Goal: Task Accomplishment & Management: Manage account settings

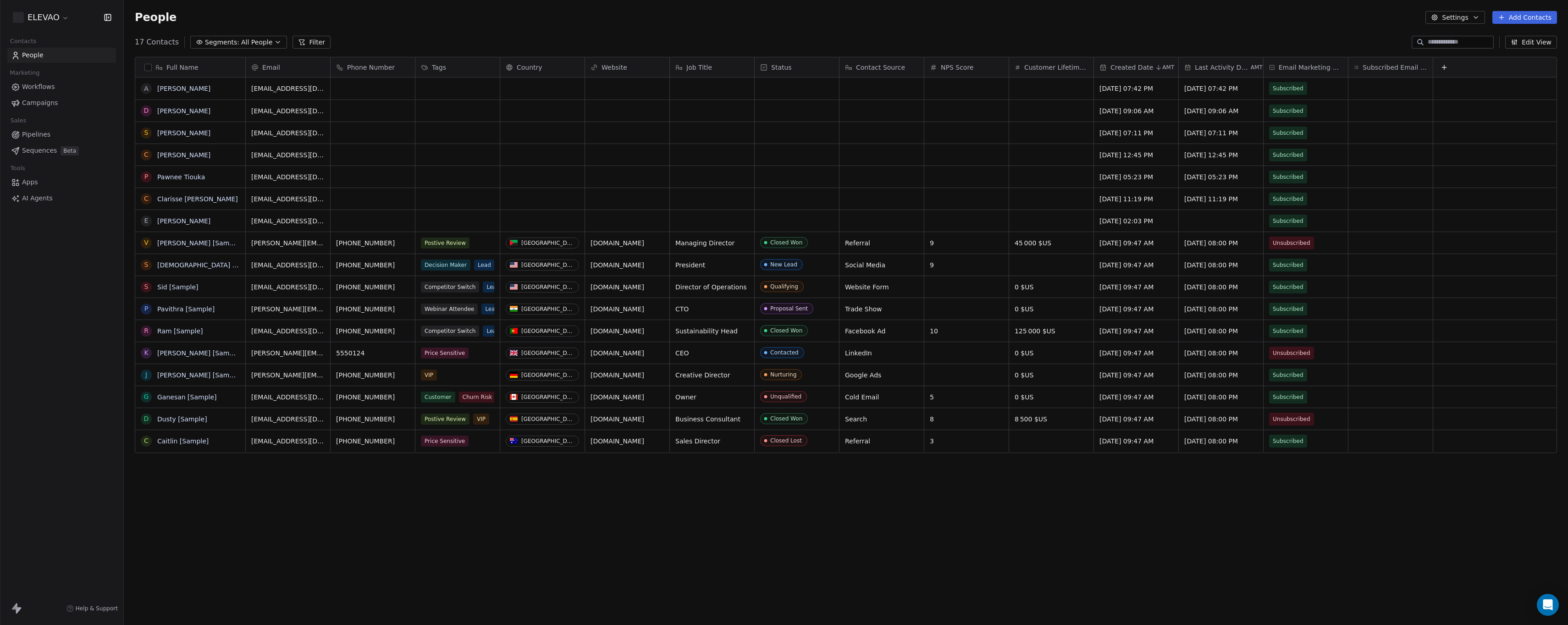
scroll to position [544, 1437]
click at [1454, 13] on button "Settings" at bounding box center [1456, 17] width 59 height 13
click at [1454, 36] on span "Contact Properties" at bounding box center [1479, 37] width 59 height 10
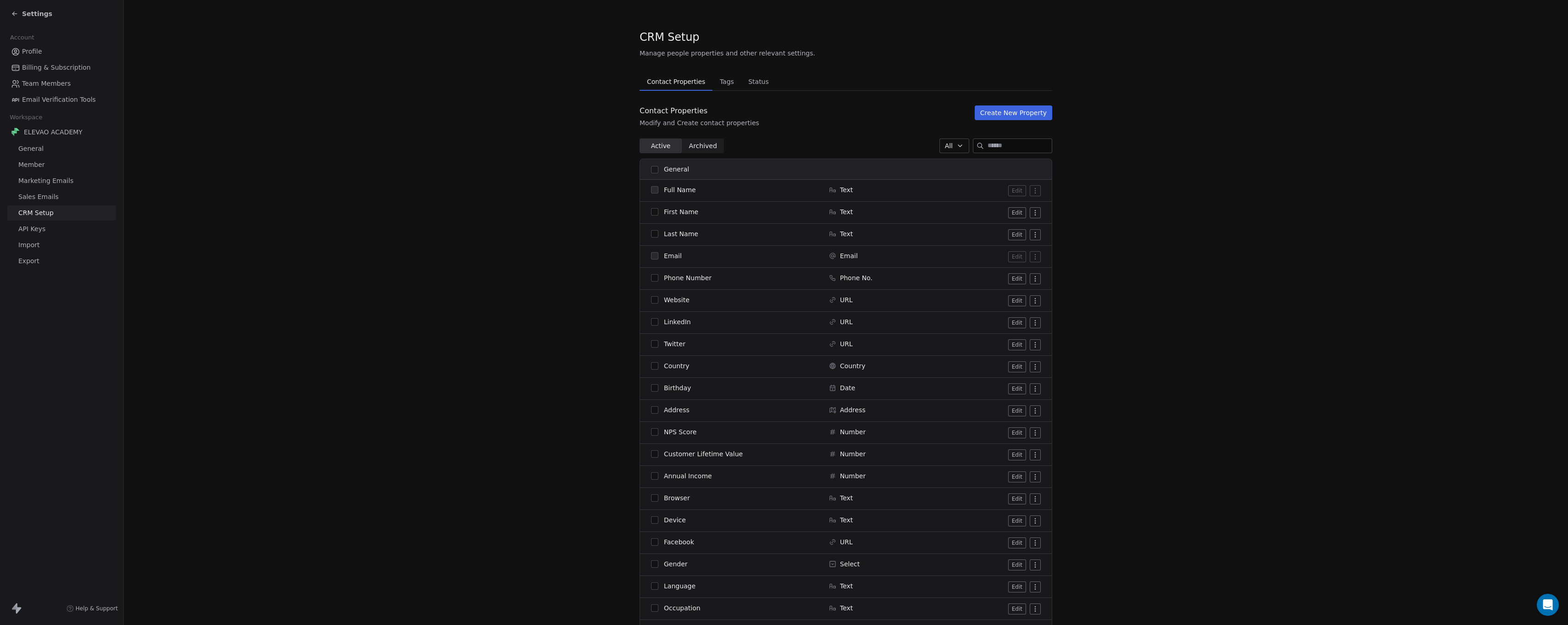
click at [720, 83] on span "Tags" at bounding box center [727, 81] width 21 height 13
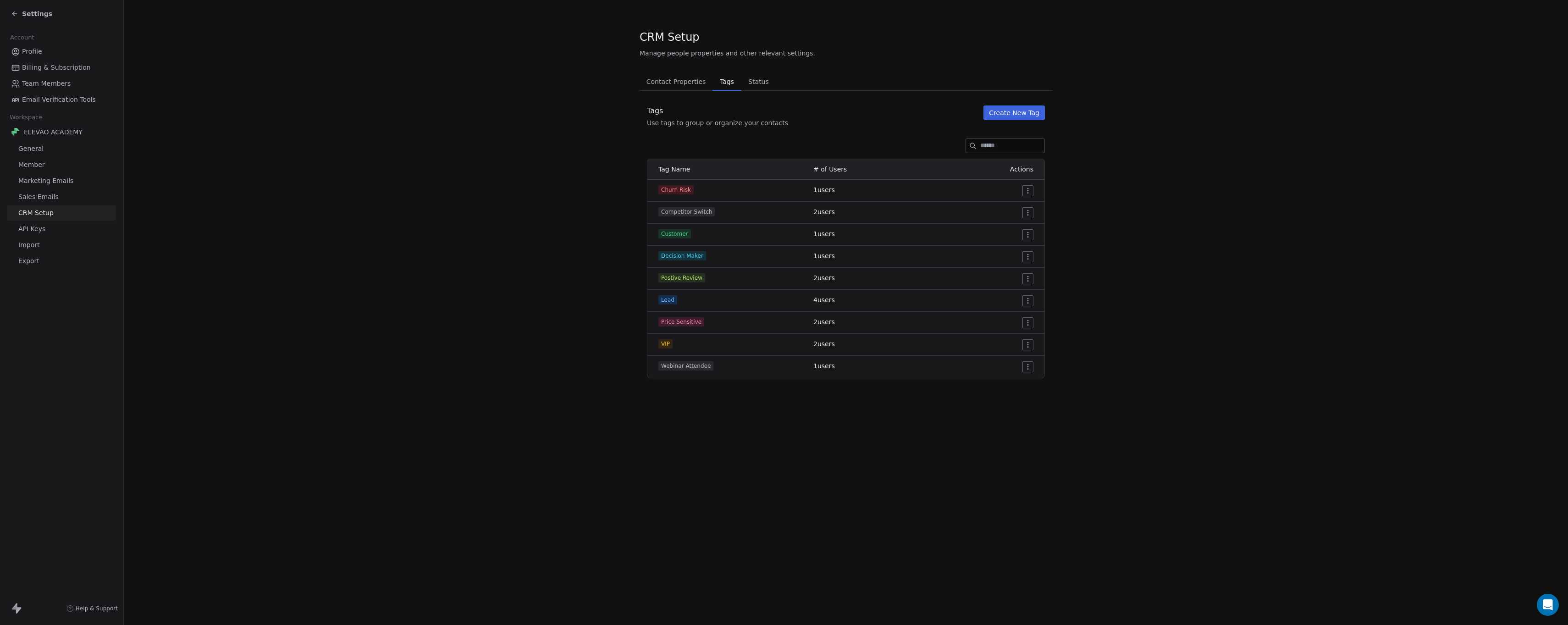
click at [748, 88] on span "Status" at bounding box center [758, 81] width 28 height 13
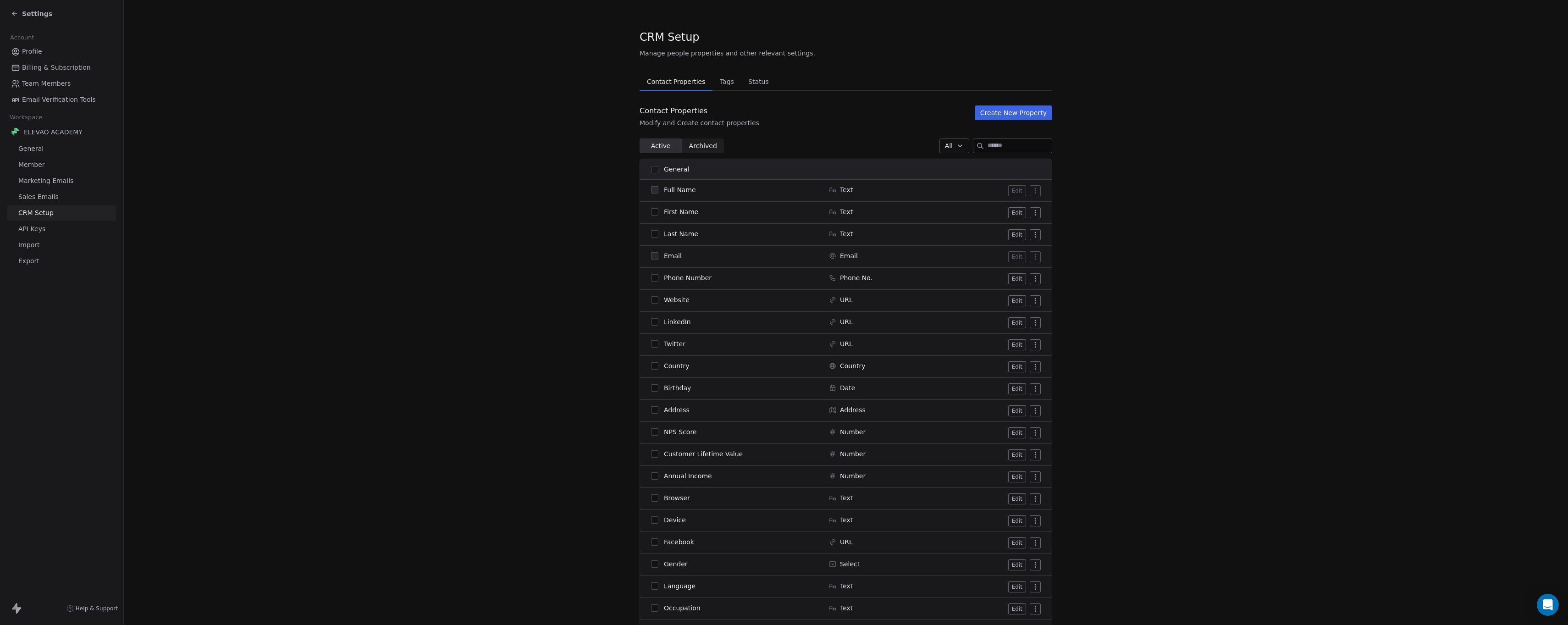
click at [678, 86] on span "Contact Properties" at bounding box center [676, 81] width 65 height 13
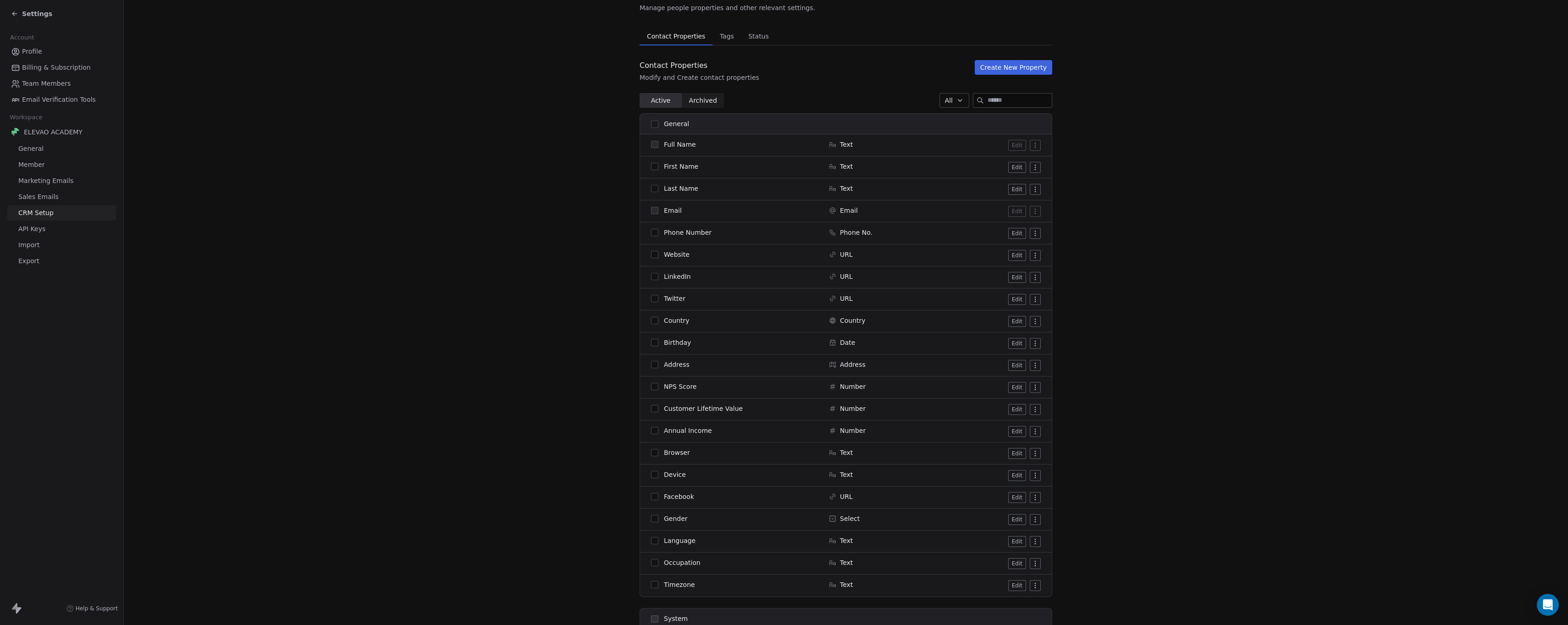
scroll to position [6, 0]
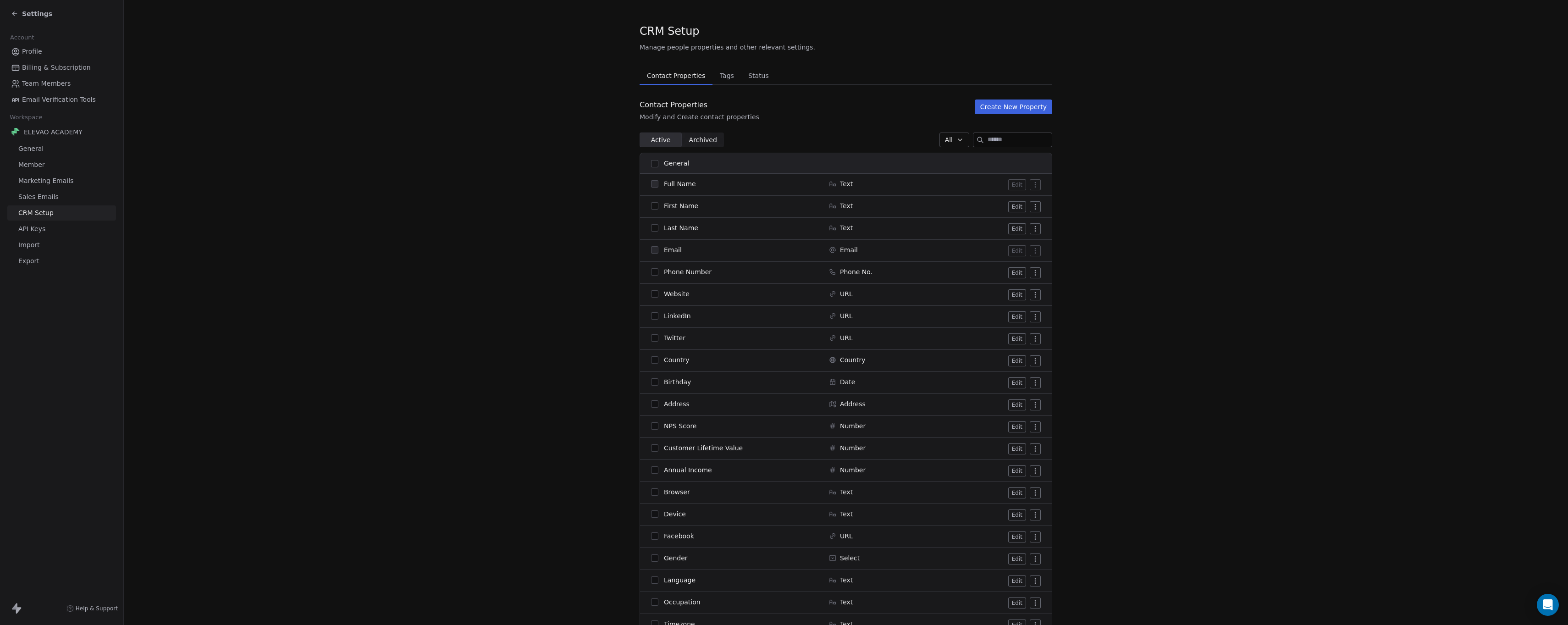
click at [944, 140] on button "All" at bounding box center [954, 140] width 30 height 15
click at [878, 132] on html "Settings Account Profile Billing & Subscription Team Members Email Verification…" at bounding box center [784, 312] width 1568 height 625
click at [957, 138] on icon "button" at bounding box center [960, 140] width 7 height 7
click at [954, 217] on span "Ecommerce" at bounding box center [958, 219] width 38 height 10
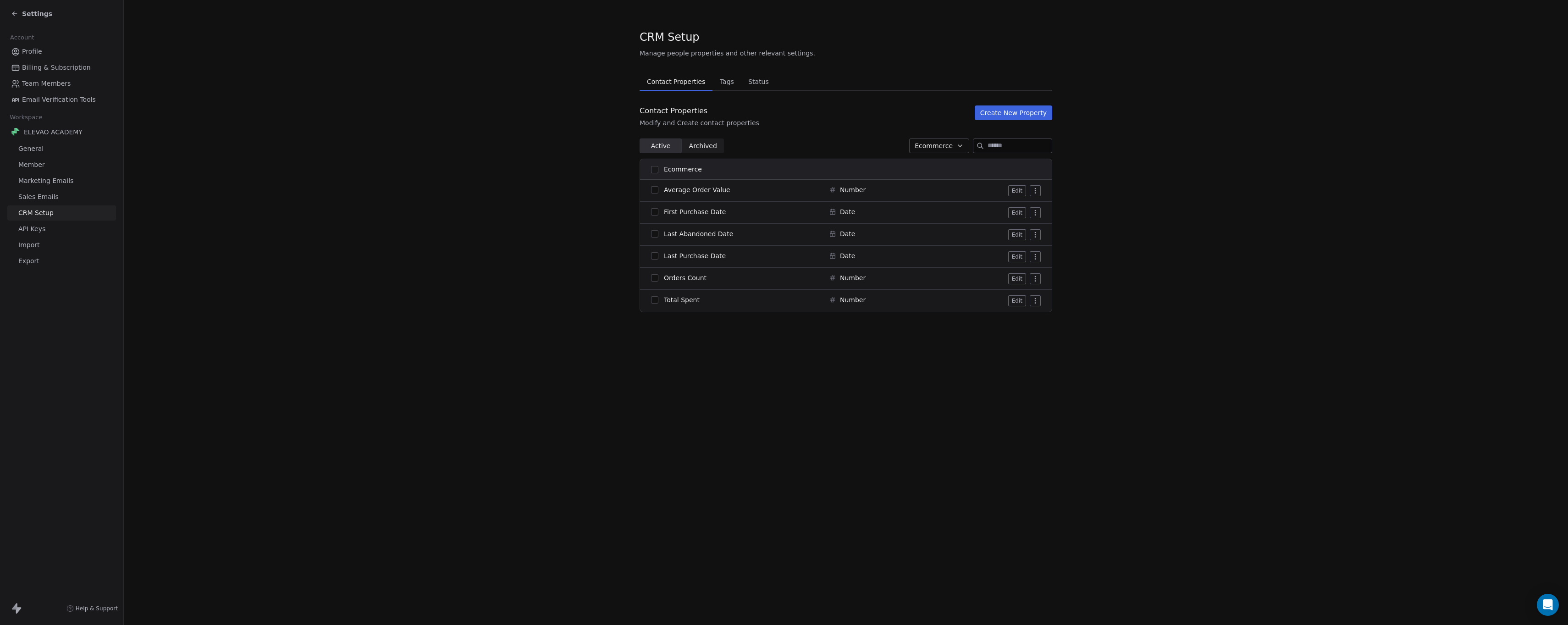
click at [926, 143] on span "Ecommerce" at bounding box center [934, 146] width 38 height 10
click at [926, 240] on span "Subscription / SaaS" at bounding box center [946, 240] width 63 height 10
click at [904, 157] on div "Contact Properties Modify and Create contact properties Create New Property Act…" at bounding box center [846, 220] width 413 height 229
click at [903, 151] on span "Subscription / SaaS" at bounding box center [921, 146] width 63 height 10
click at [898, 255] on span "Calendly" at bounding box center [905, 255] width 28 height 10
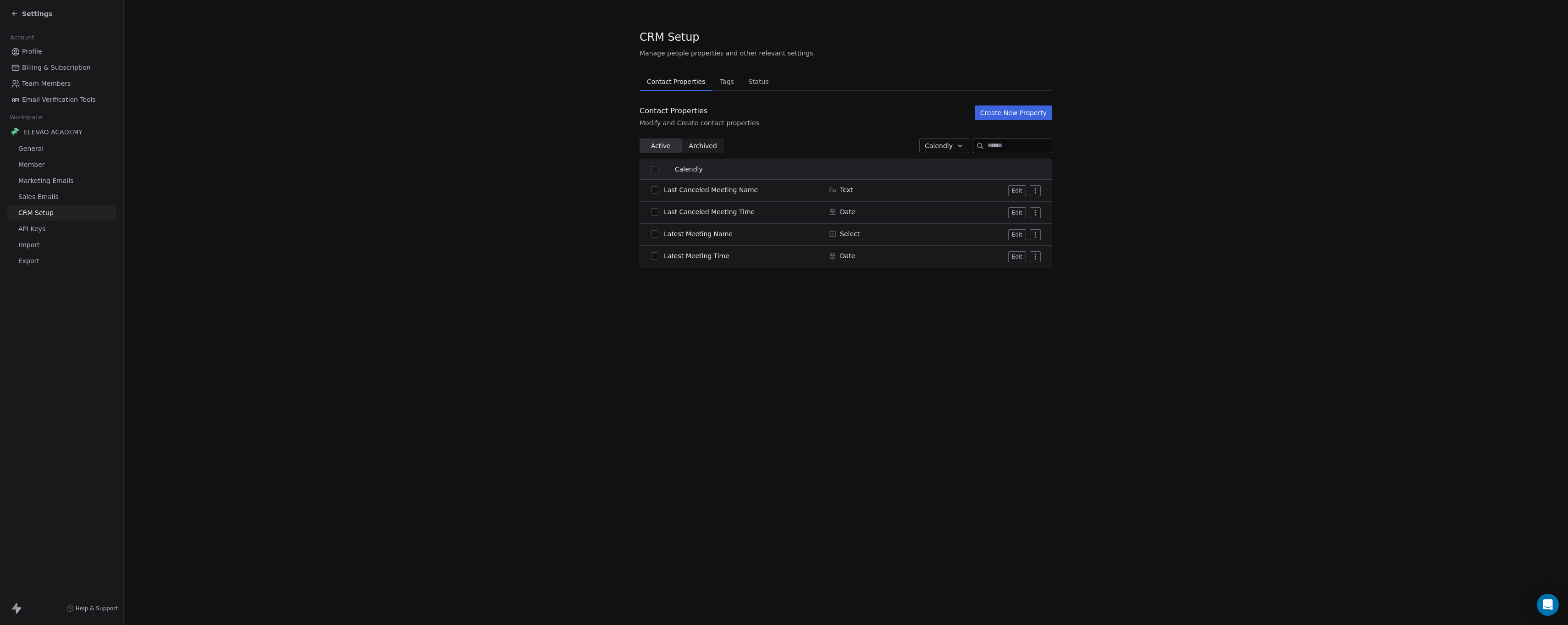
click at [936, 146] on span "Calendly" at bounding box center [939, 146] width 28 height 10
click at [936, 242] on span "Subscription / SaaS" at bounding box center [956, 240] width 63 height 10
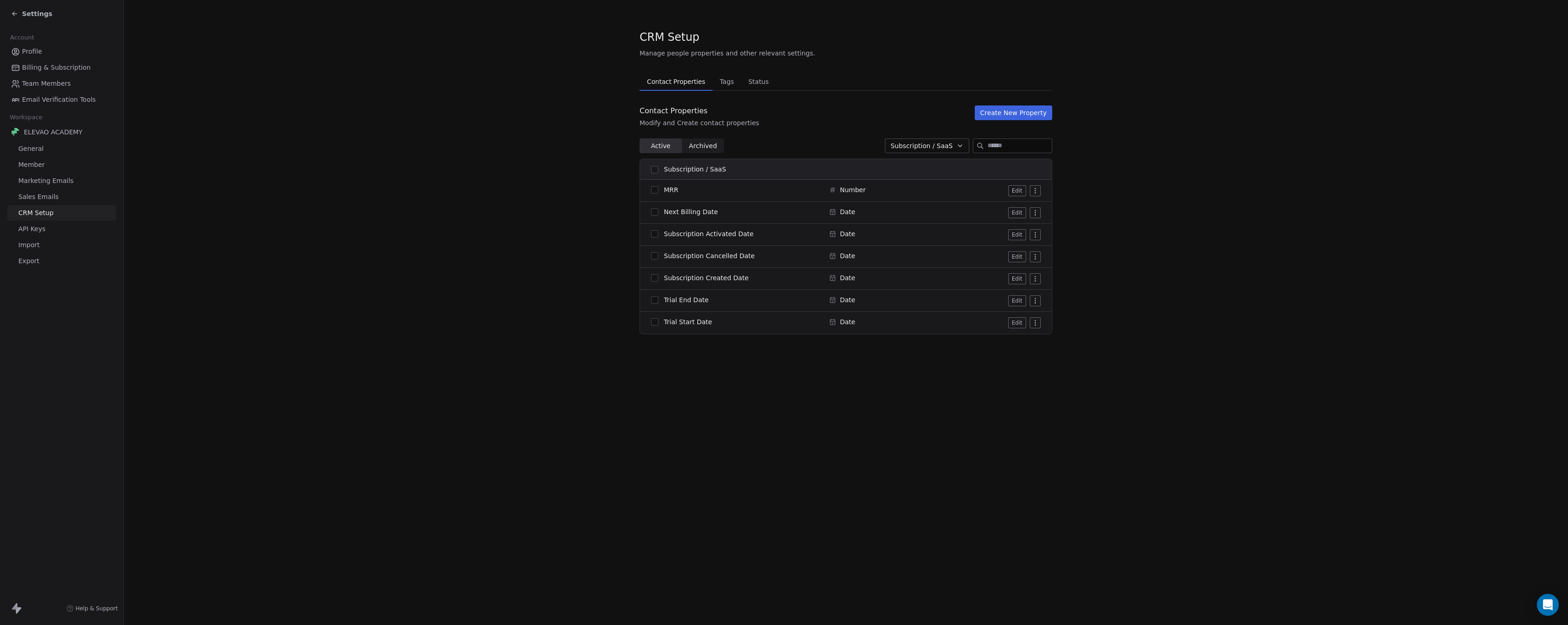
click at [939, 145] on span "Subscription / SaaS" at bounding box center [921, 146] width 63 height 10
click at [904, 196] on span "System" at bounding box center [903, 196] width 24 height 10
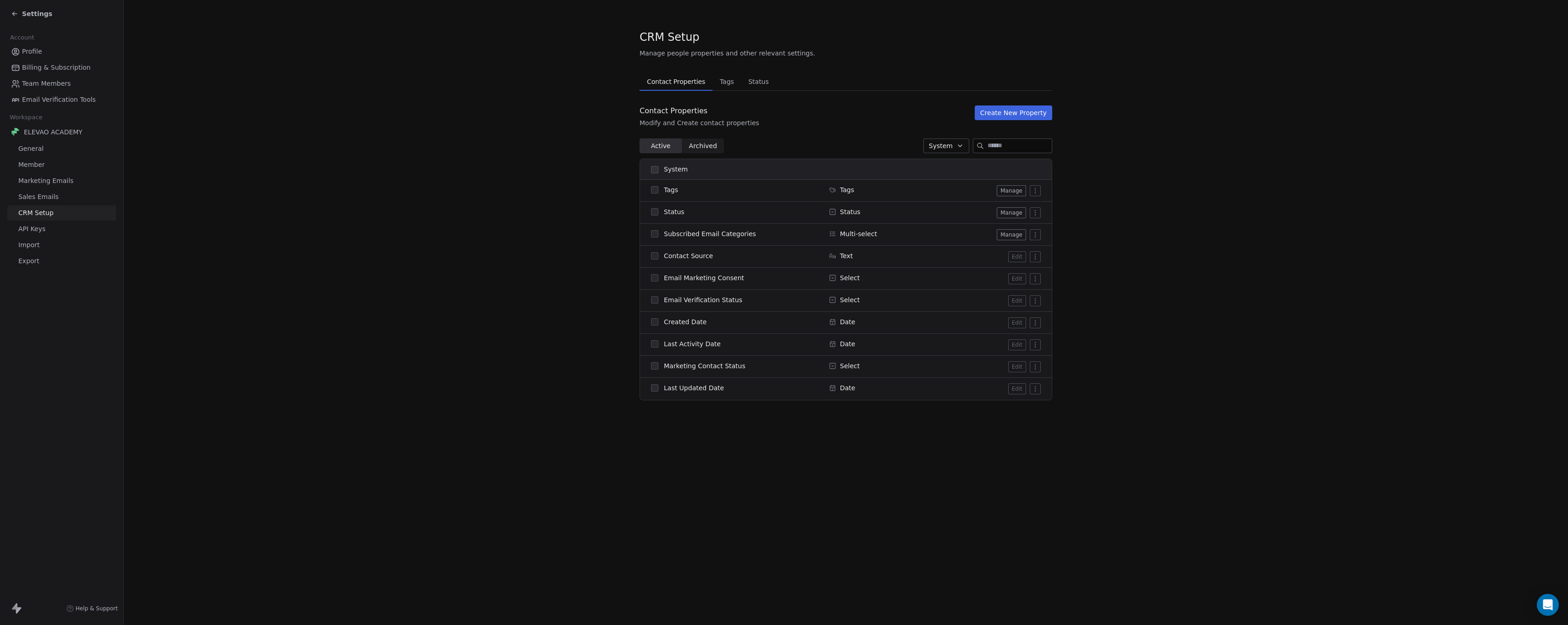
click at [930, 140] on button "System" at bounding box center [946, 145] width 46 height 15
click at [935, 165] on span "All" at bounding box center [932, 167] width 8 height 10
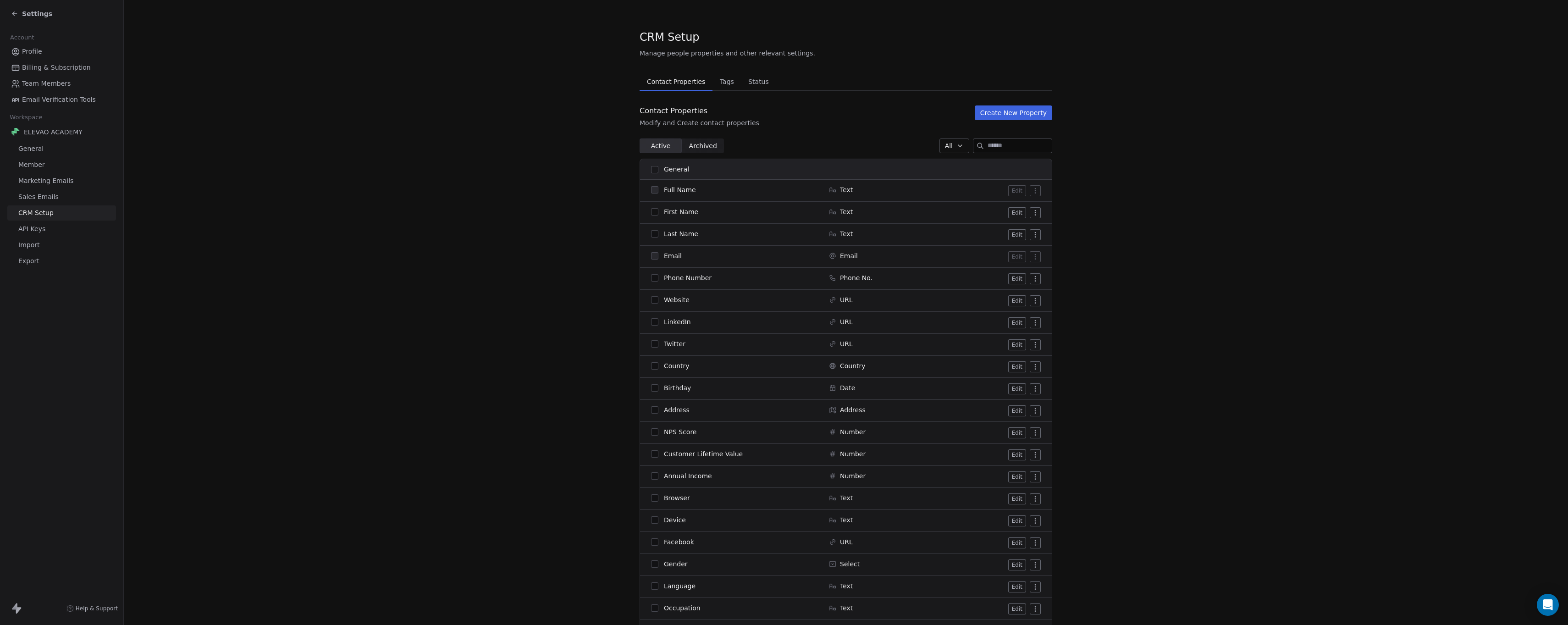
click at [1007, 112] on button "Create New Property" at bounding box center [1014, 112] width 78 height 15
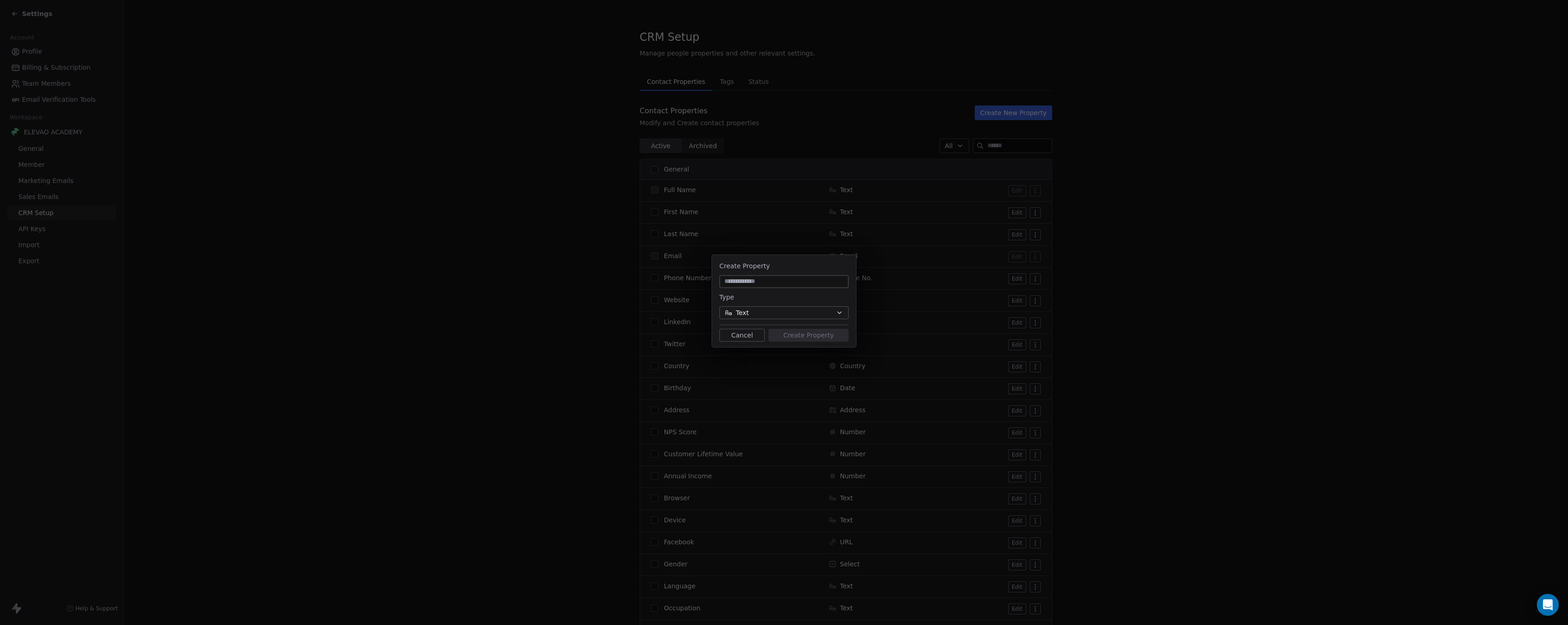
click at [800, 278] on input at bounding box center [784, 282] width 125 height 9
type input "*******"
click at [817, 340] on button "Create Property" at bounding box center [809, 335] width 80 height 13
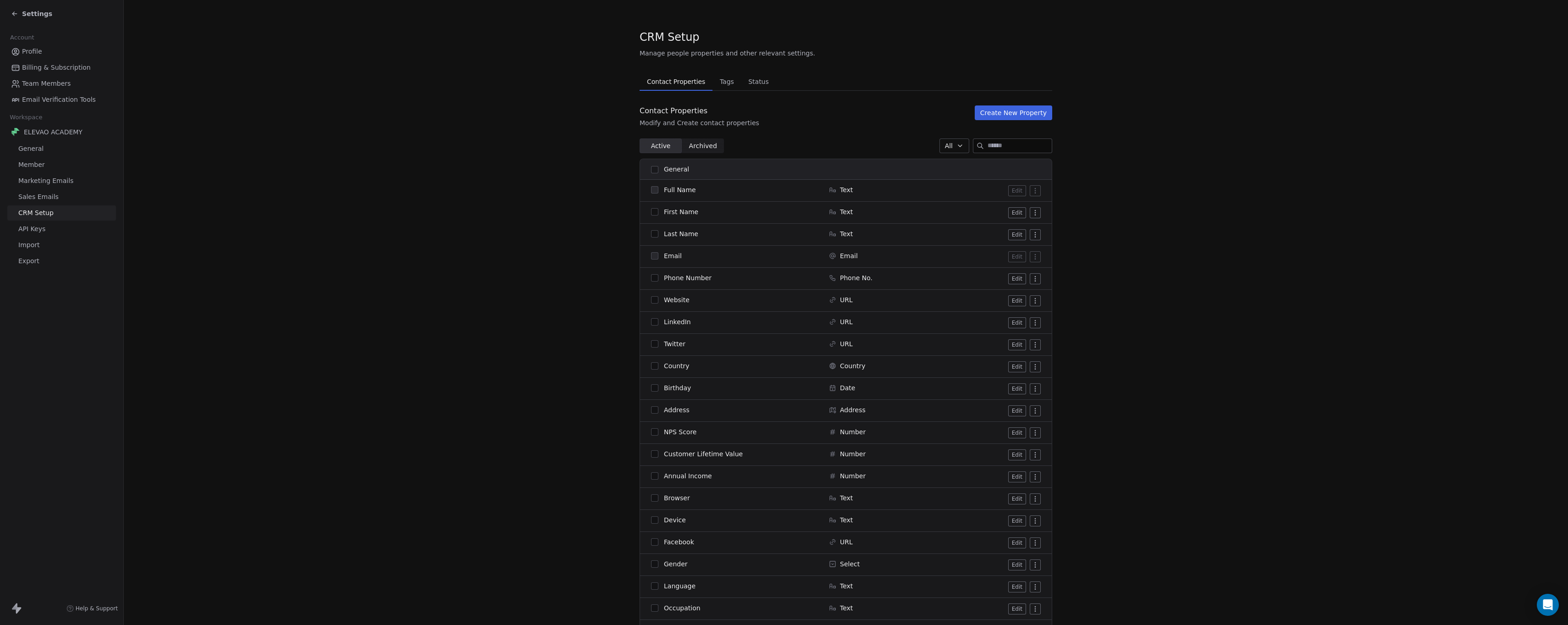
click at [945, 145] on span "All" at bounding box center [949, 146] width 8 height 10
click at [948, 208] on span "Custom" at bounding box center [952, 211] width 25 height 10
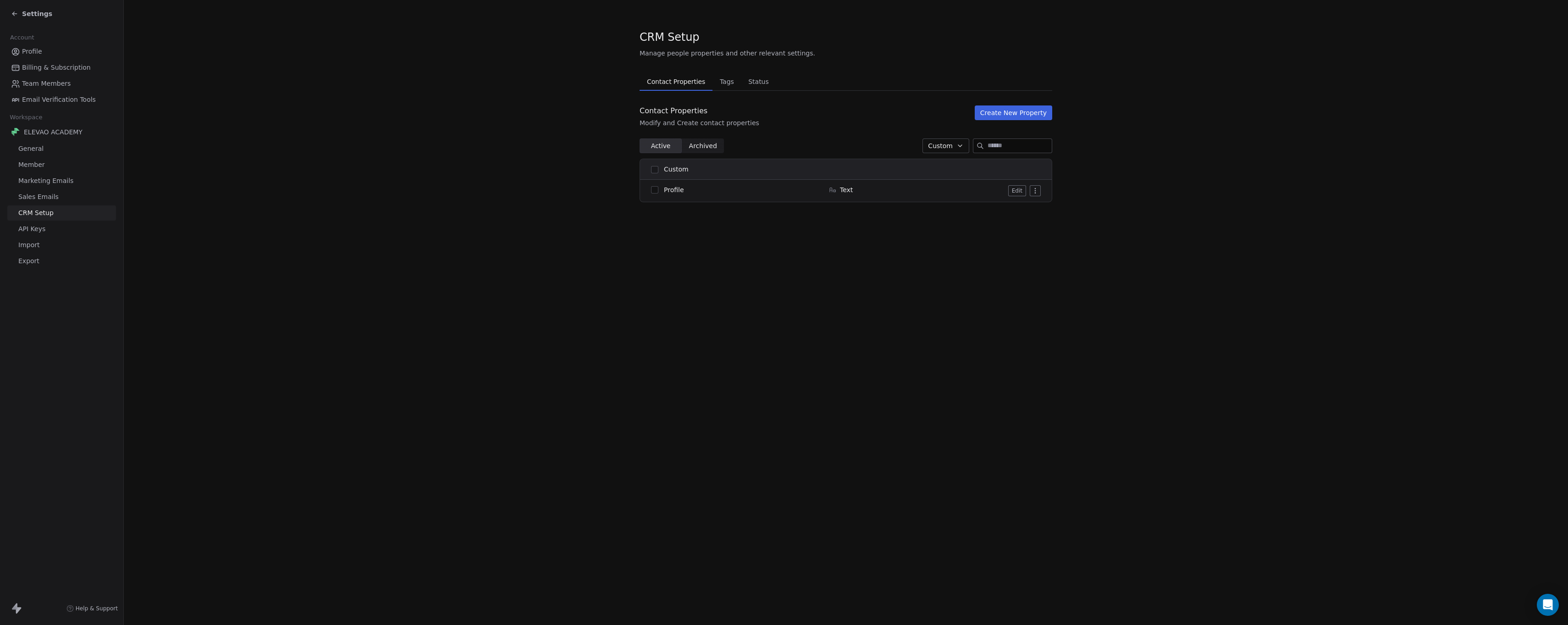
click at [933, 144] on span "Custom" at bounding box center [941, 146] width 25 height 10
click at [946, 136] on html "Settings Account Profile Billing & Subscription Team Members Email Verification…" at bounding box center [784, 312] width 1568 height 625
click at [1001, 114] on button "Create New Property" at bounding box center [1014, 112] width 78 height 15
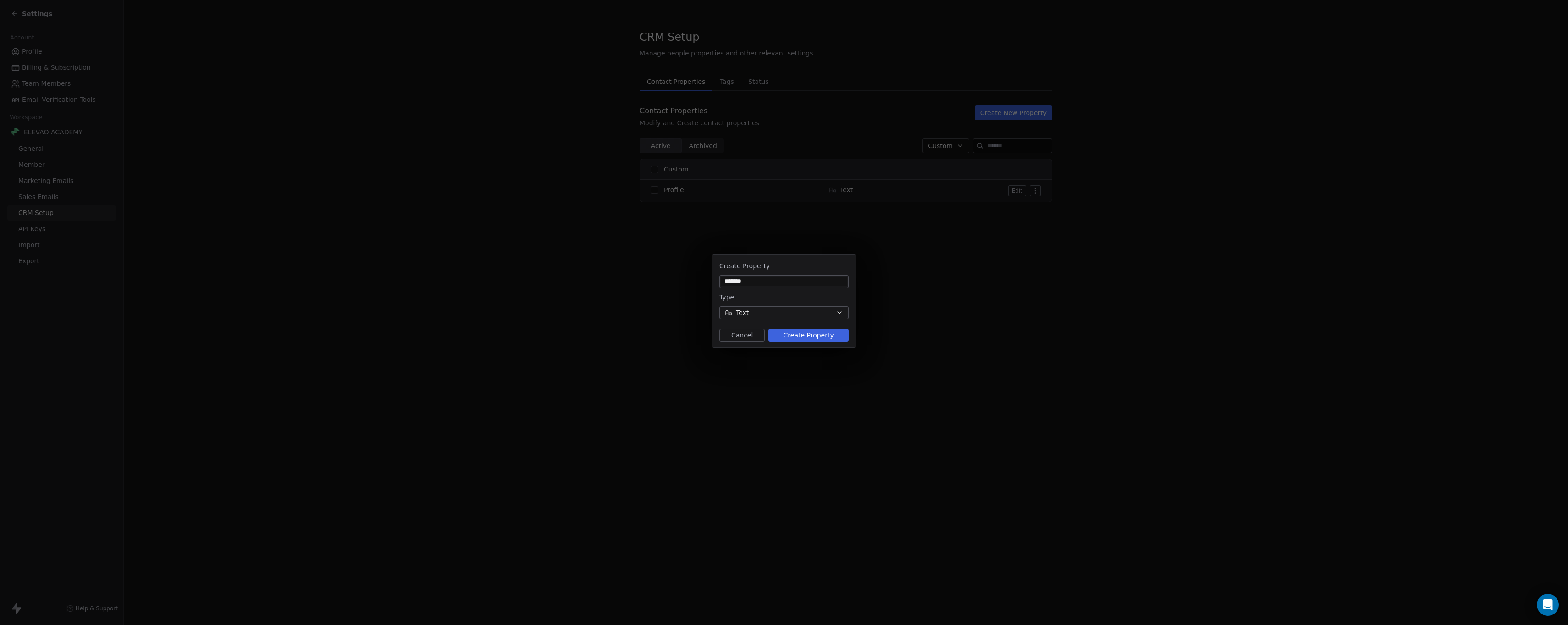
click at [762, 312] on button "Text" at bounding box center [784, 313] width 129 height 13
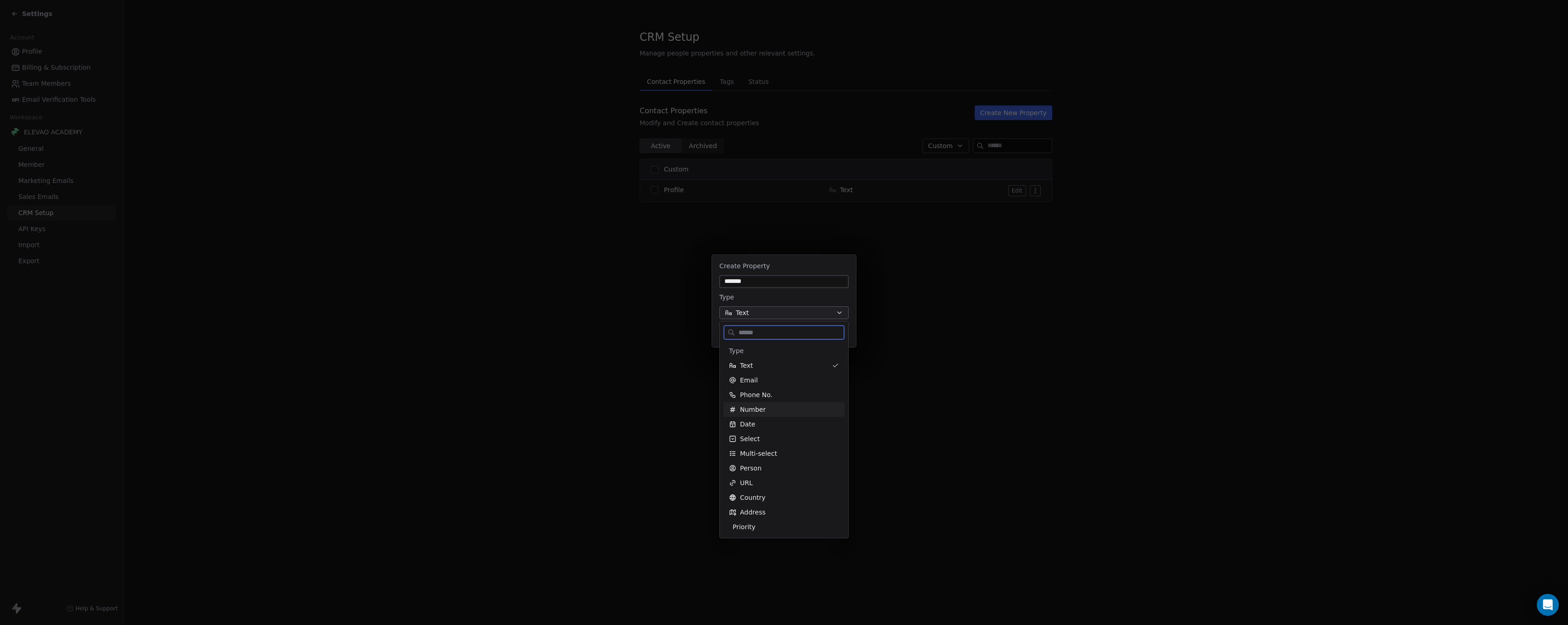
click at [767, 413] on div "Number" at bounding box center [784, 410] width 110 height 9
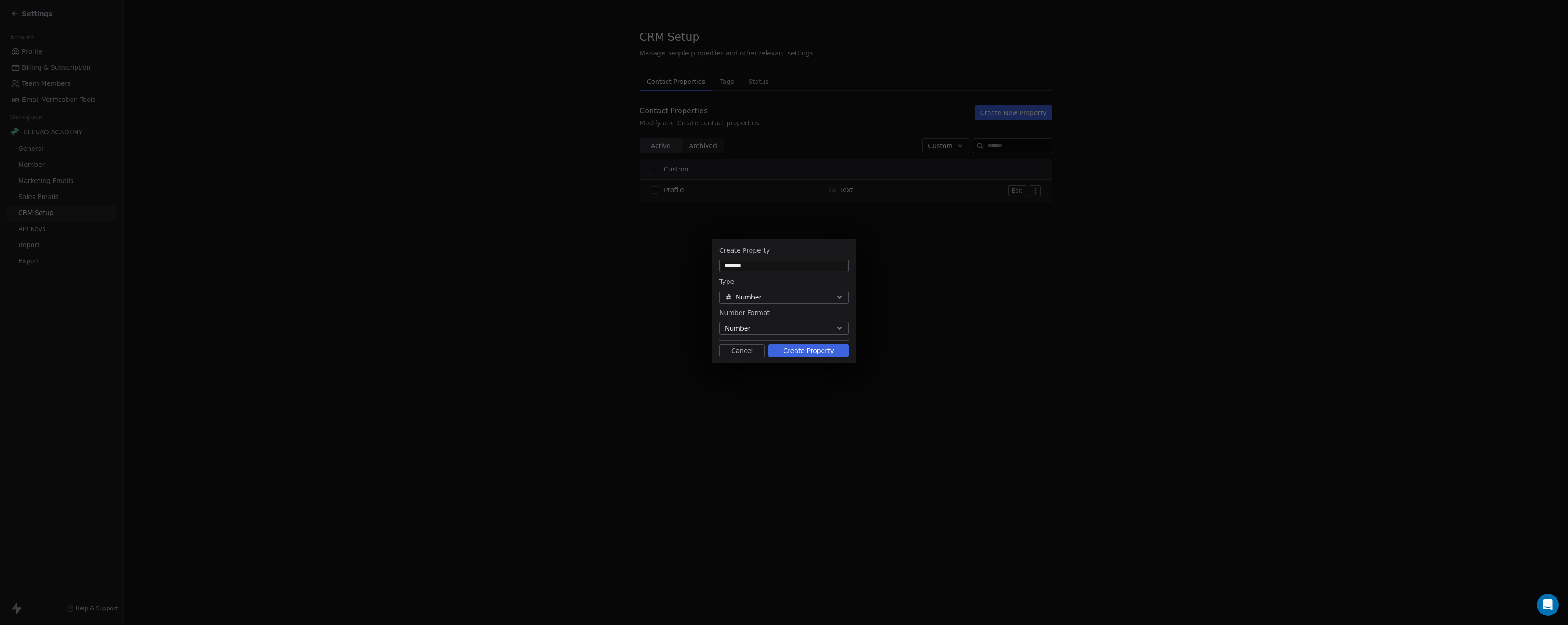
click at [758, 268] on input "*******" at bounding box center [784, 266] width 125 height 9
click at [757, 329] on button "Number" at bounding box center [784, 328] width 129 height 13
click at [775, 320] on div "Create Property ******* Type Number Number Format Number Cancel Create Property" at bounding box center [784, 313] width 1568 height 176
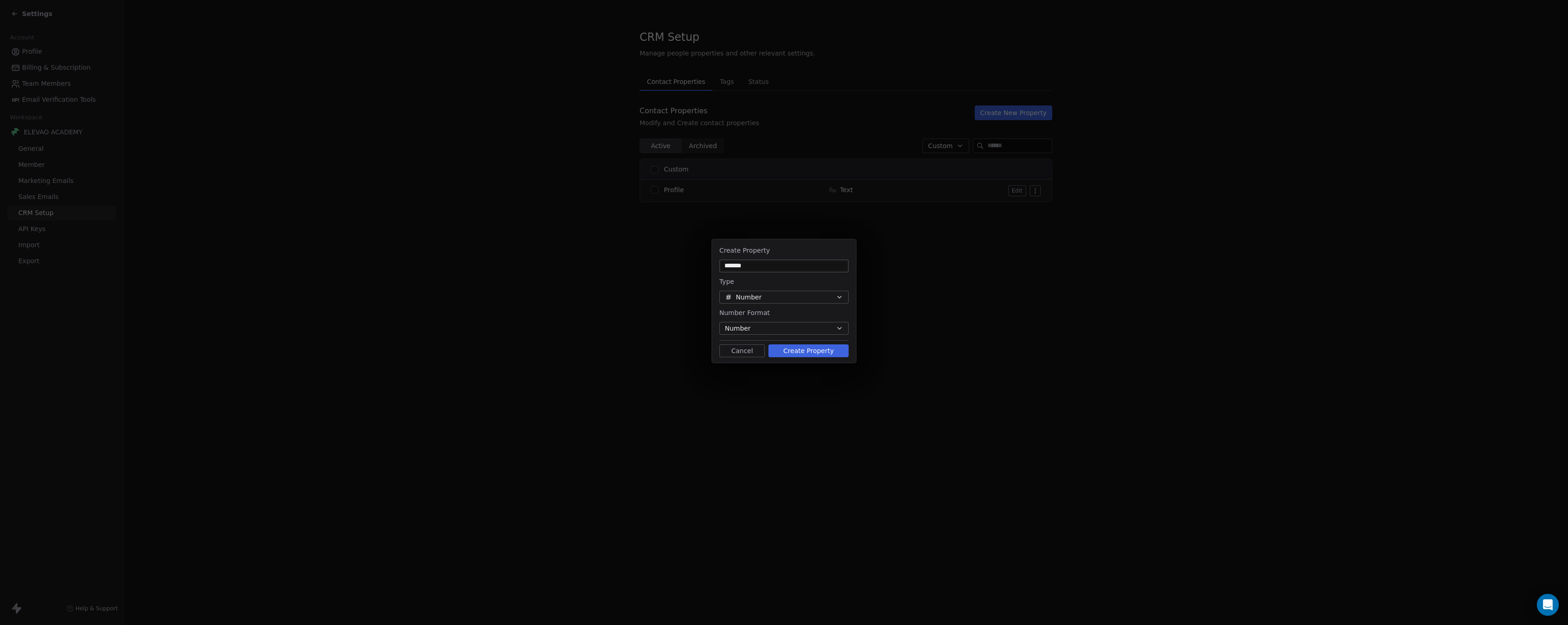
click at [760, 298] on button "Number" at bounding box center [784, 297] width 129 height 13
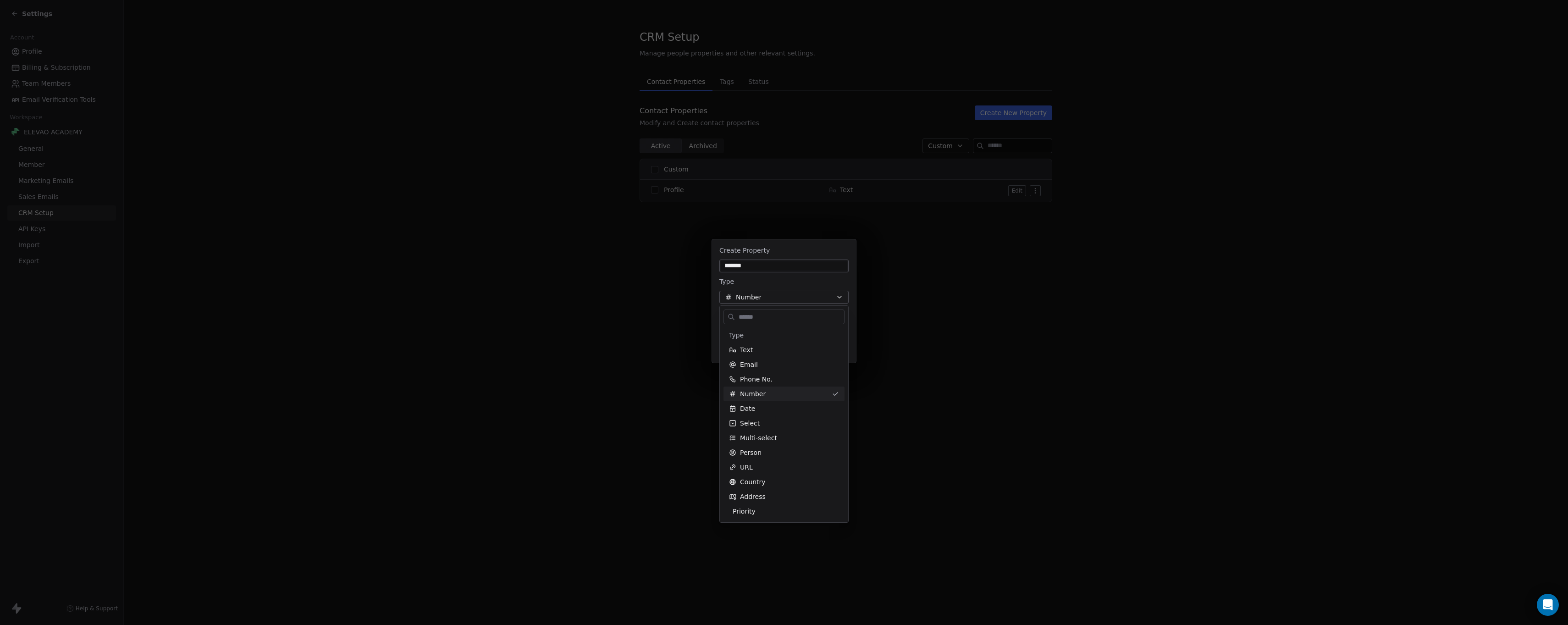
click at [760, 297] on div "Create Property ******* Type Number Number Format Number Cancel Create Property" at bounding box center [784, 313] width 1568 height 176
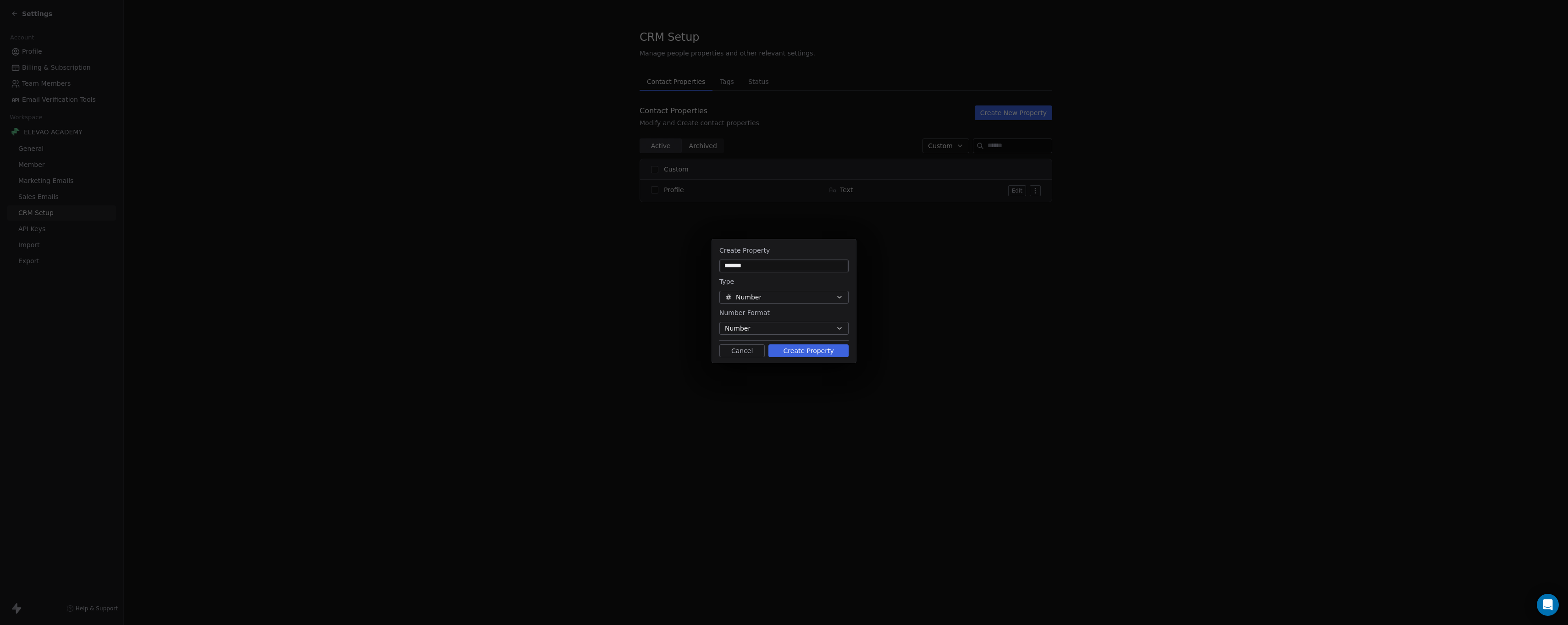
click at [758, 266] on input "*******" at bounding box center [784, 266] width 125 height 9
type input "**********"
click at [800, 354] on button "Create Property" at bounding box center [809, 351] width 80 height 13
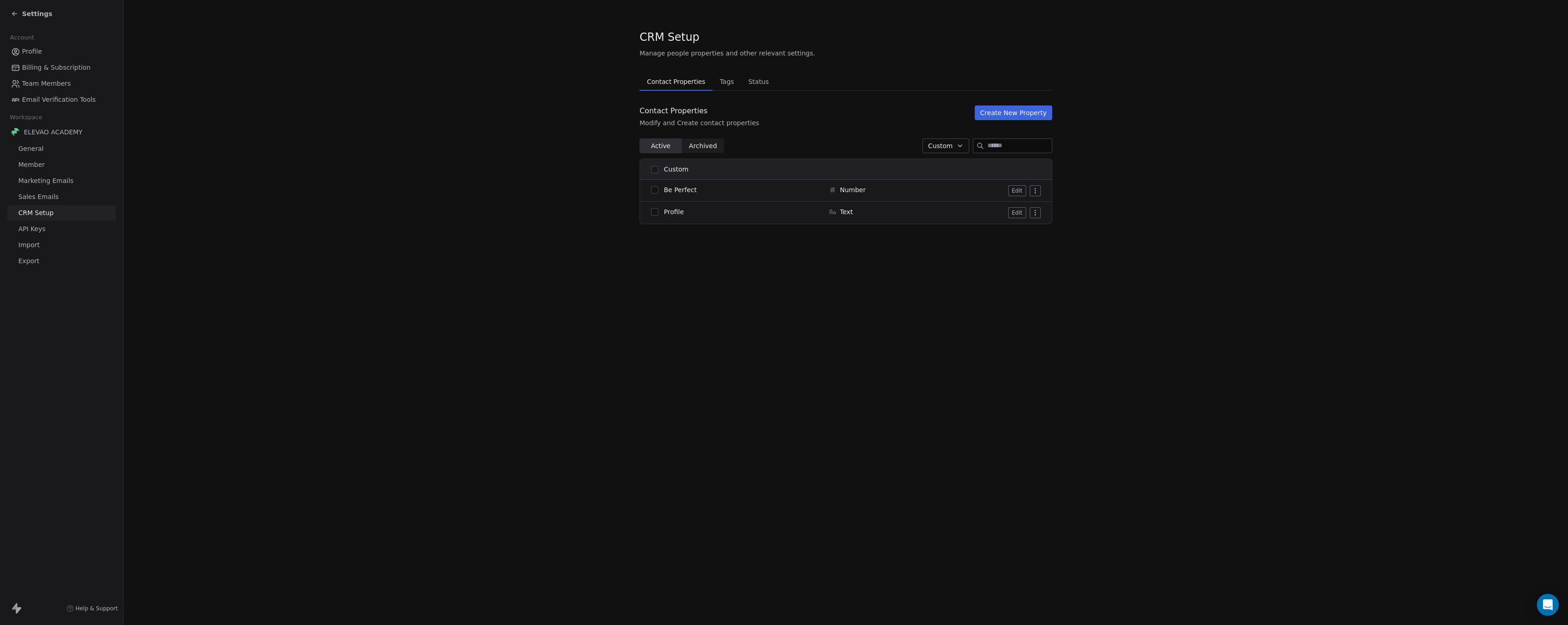
click at [835, 273] on div "CRM Setup Manage people properties and other relevant settings. Contact Propert…" at bounding box center [846, 312] width 1445 height 625
click at [34, 50] on span "Profile" at bounding box center [32, 51] width 20 height 10
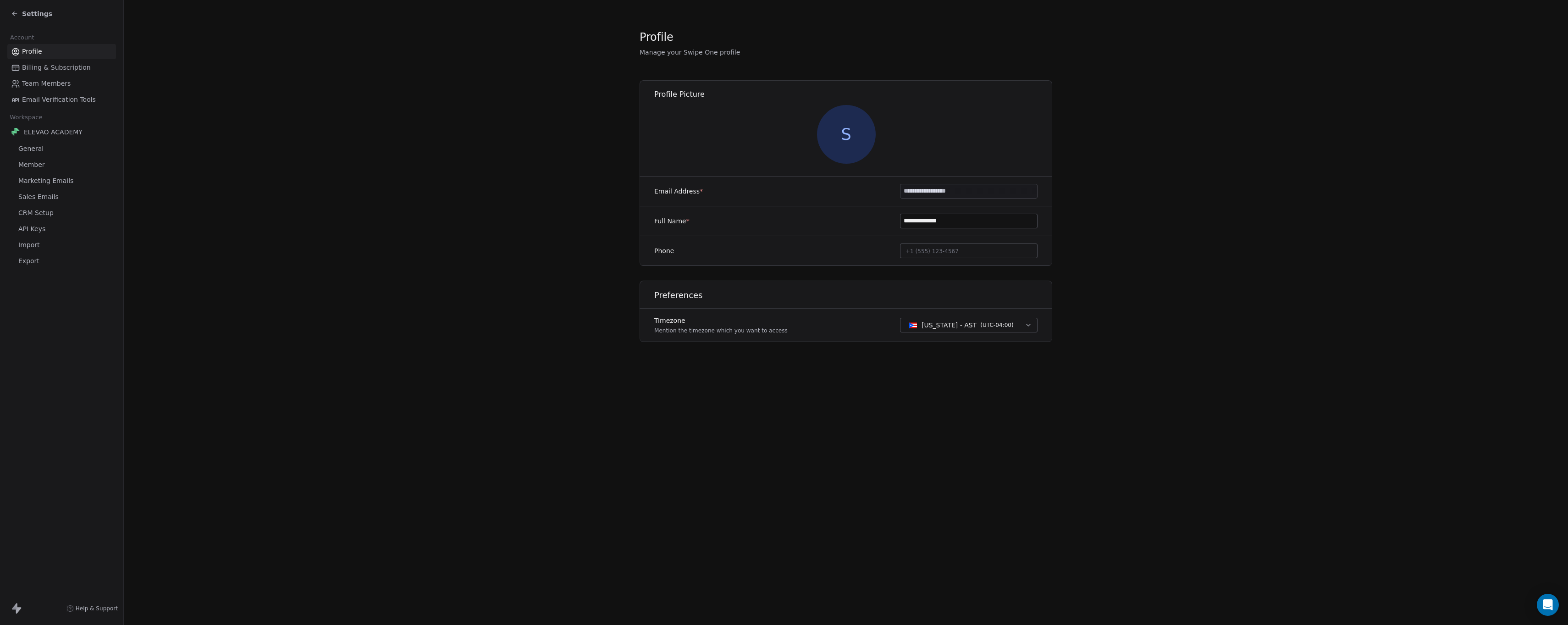
click at [29, 10] on span "Settings" at bounding box center [37, 14] width 30 height 9
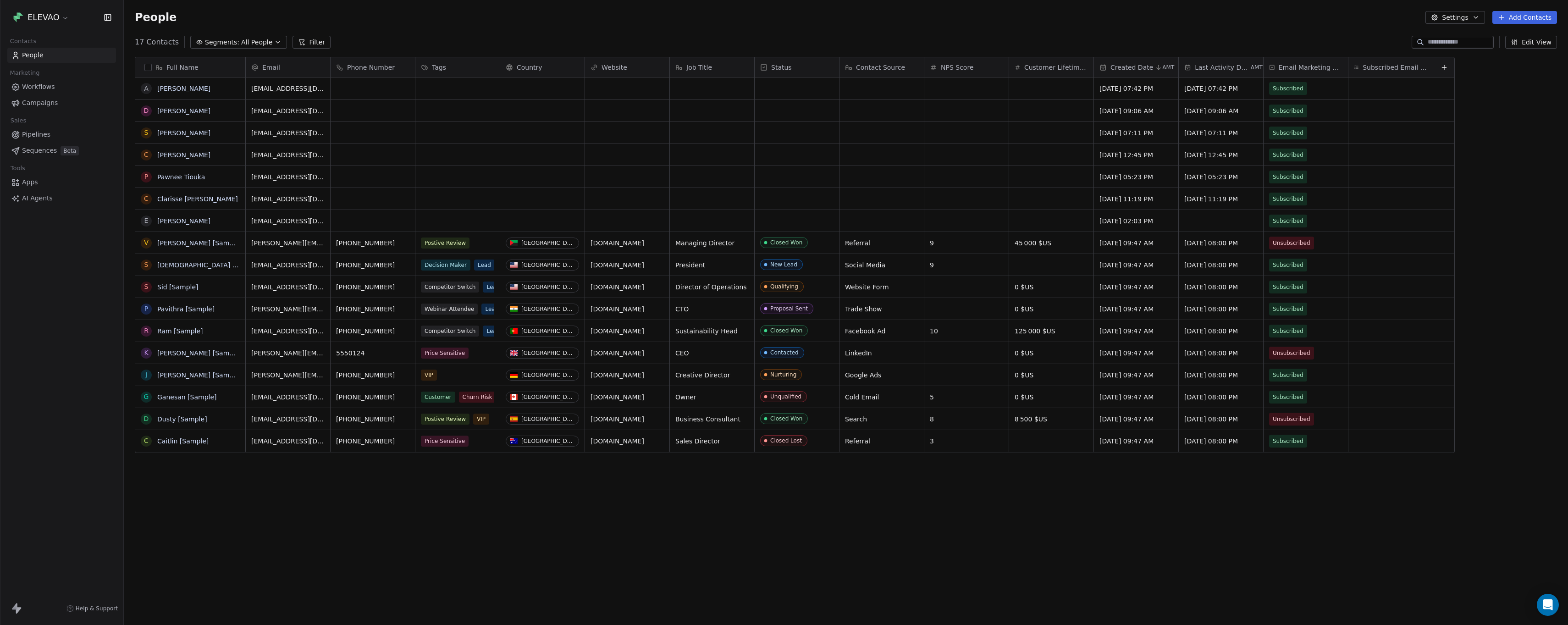
scroll to position [544, 1437]
click at [180, 111] on link "[PERSON_NAME]" at bounding box center [183, 111] width 53 height 7
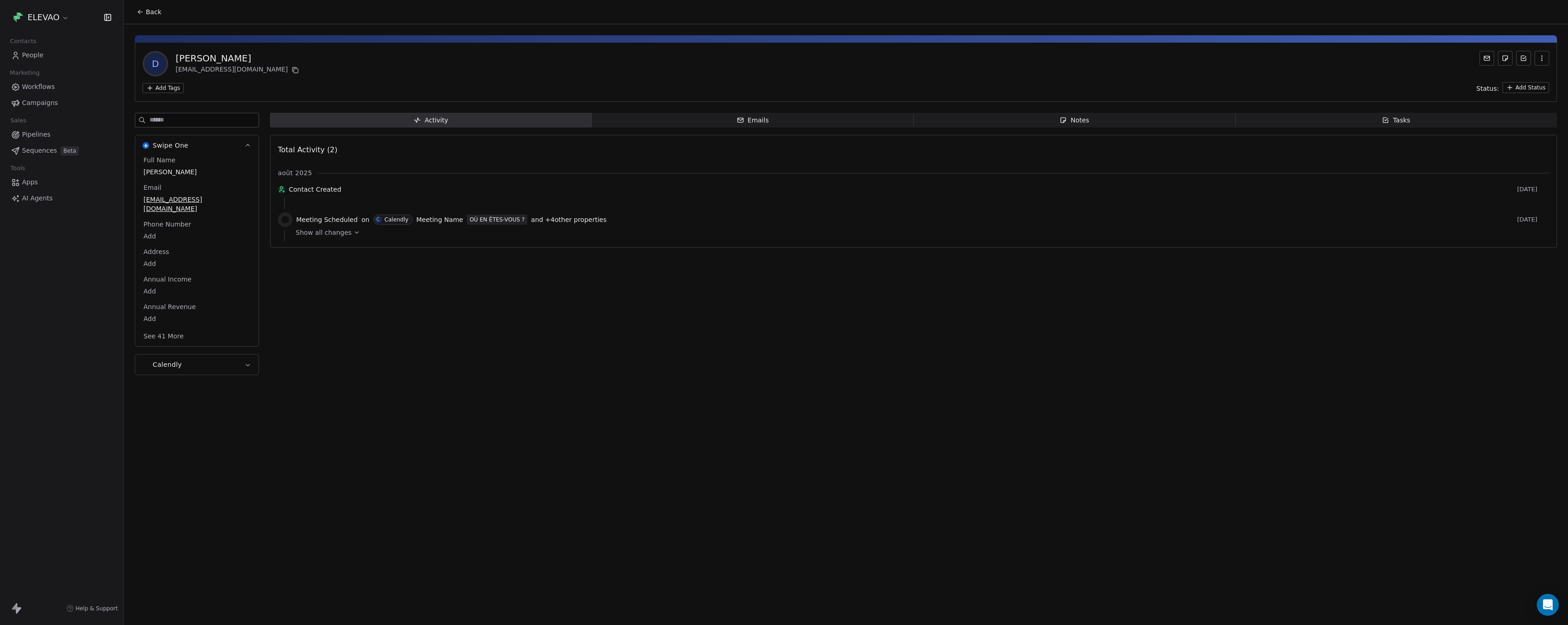
click at [222, 357] on button "Calendly" at bounding box center [196, 365] width 123 height 20
click at [224, 175] on button "Calendly" at bounding box center [196, 173] width 123 height 20
click at [231, 152] on button "Swipe One" at bounding box center [196, 145] width 123 height 20
click at [1539, 61] on icon "button" at bounding box center [1542, 58] width 7 height 7
click at [1540, 59] on icon "button" at bounding box center [1542, 58] width 7 height 7
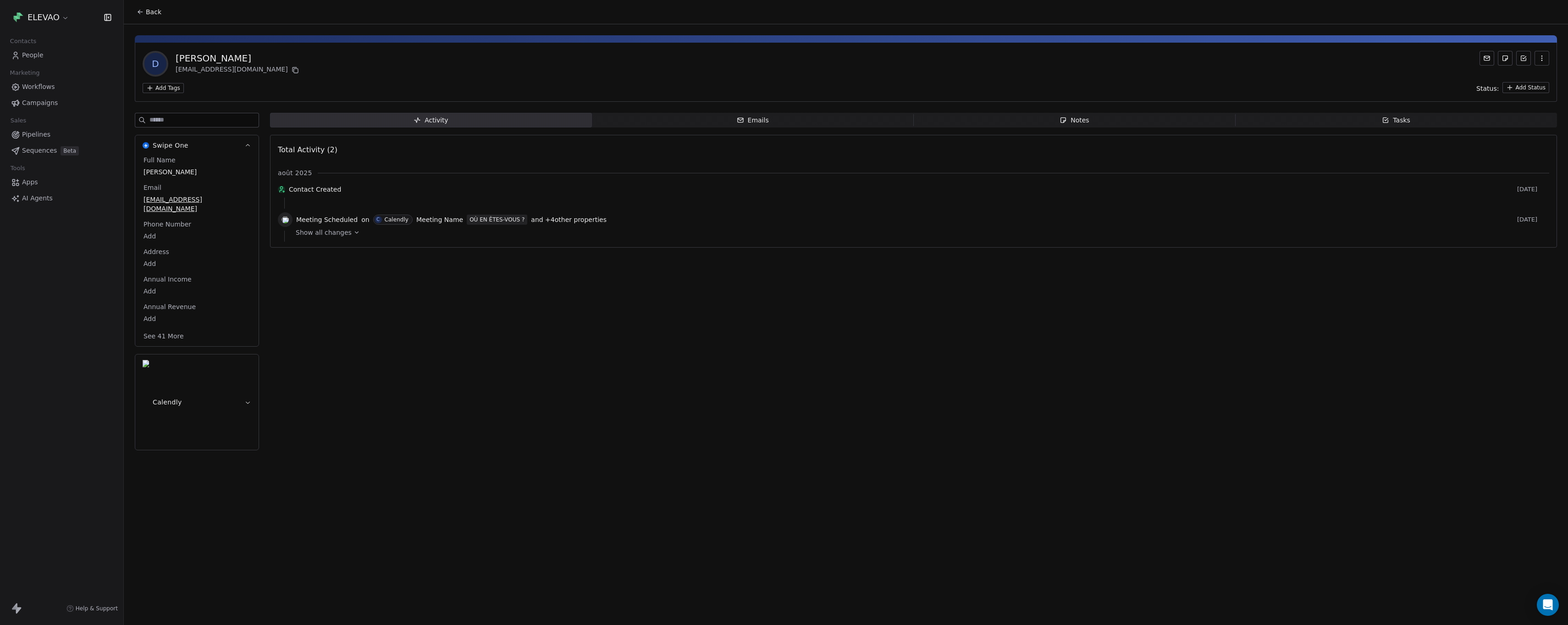
click at [209, 61] on div "[PERSON_NAME]" at bounding box center [238, 58] width 125 height 13
click at [154, 63] on span "D" at bounding box center [156, 64] width 22 height 22
click at [241, 359] on button "Calendly" at bounding box center [196, 403] width 123 height 96
click at [687, 119] on span "Emails Emails" at bounding box center [753, 120] width 322 height 15
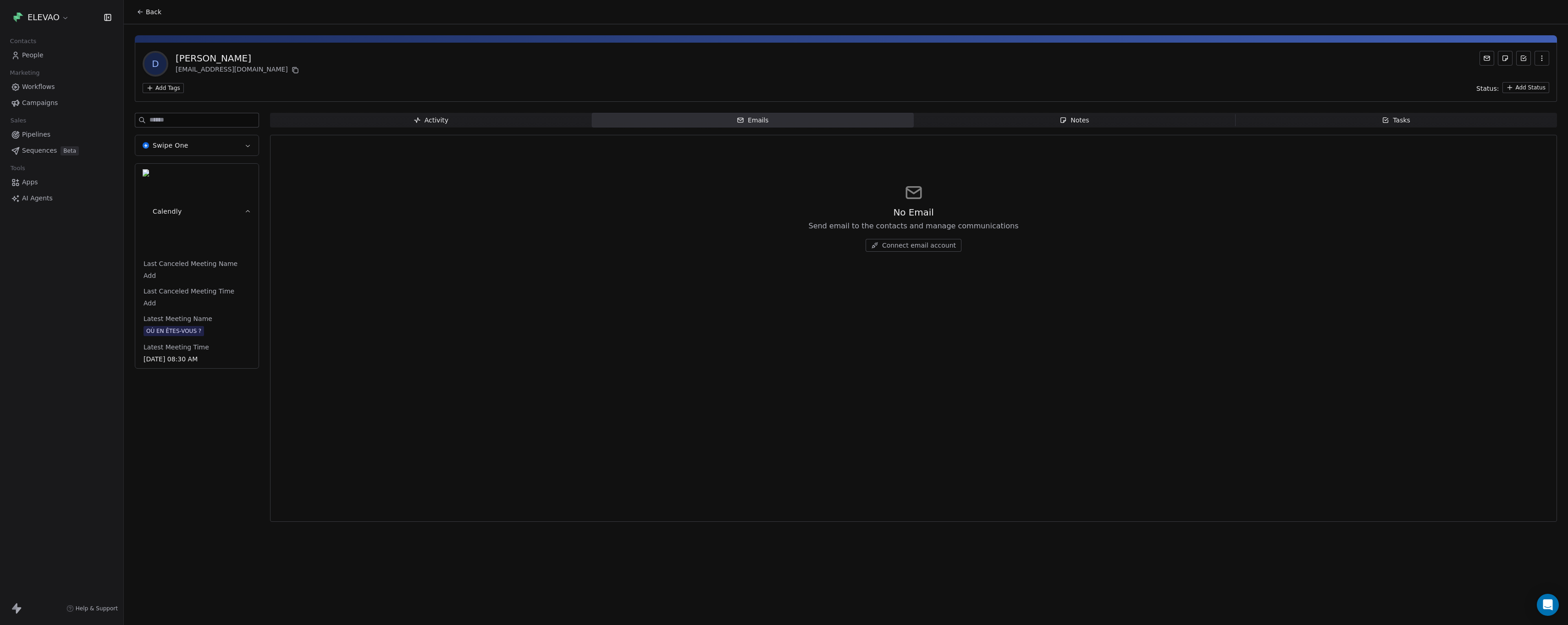
click at [549, 121] on span "Activity Activity" at bounding box center [431, 120] width 322 height 15
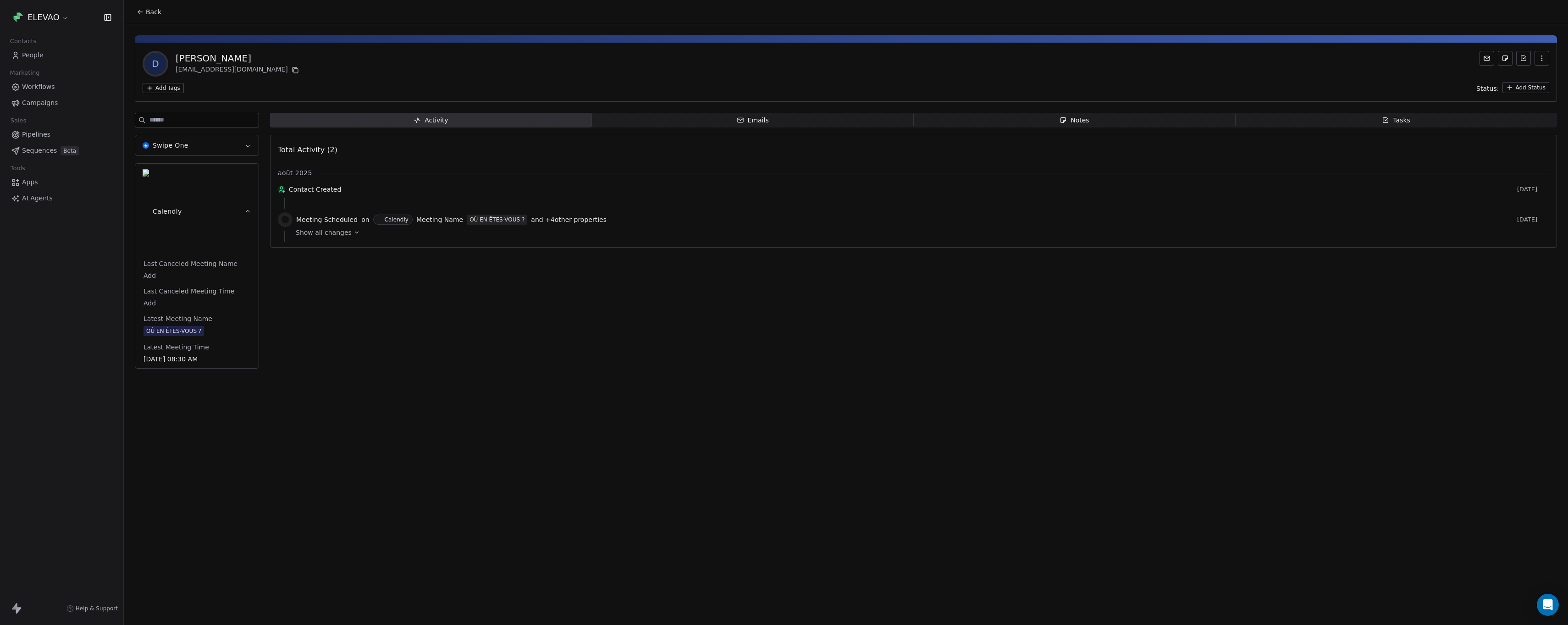
click at [1091, 120] on span "Notes Notes" at bounding box center [1075, 120] width 322 height 15
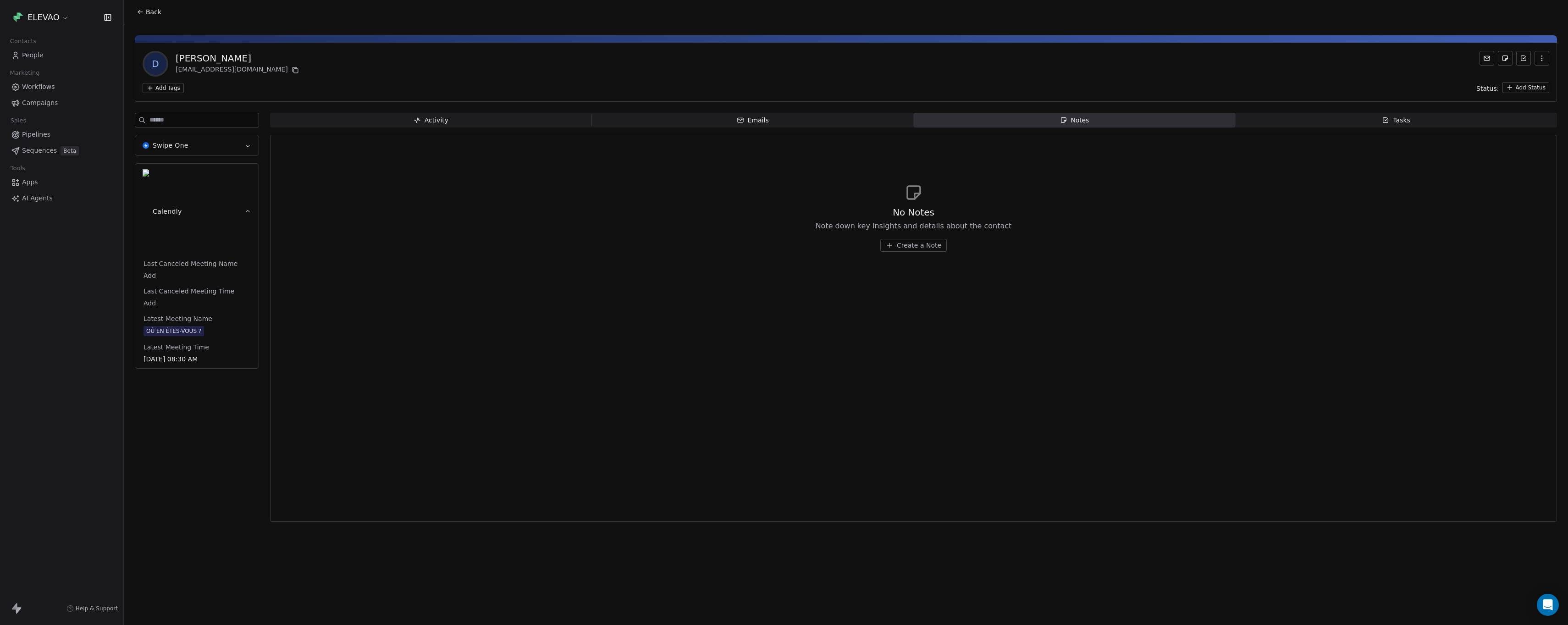
click at [1323, 123] on span "Tasks Tasks" at bounding box center [1396, 120] width 322 height 15
click at [416, 120] on icon "button" at bounding box center [417, 120] width 6 height 5
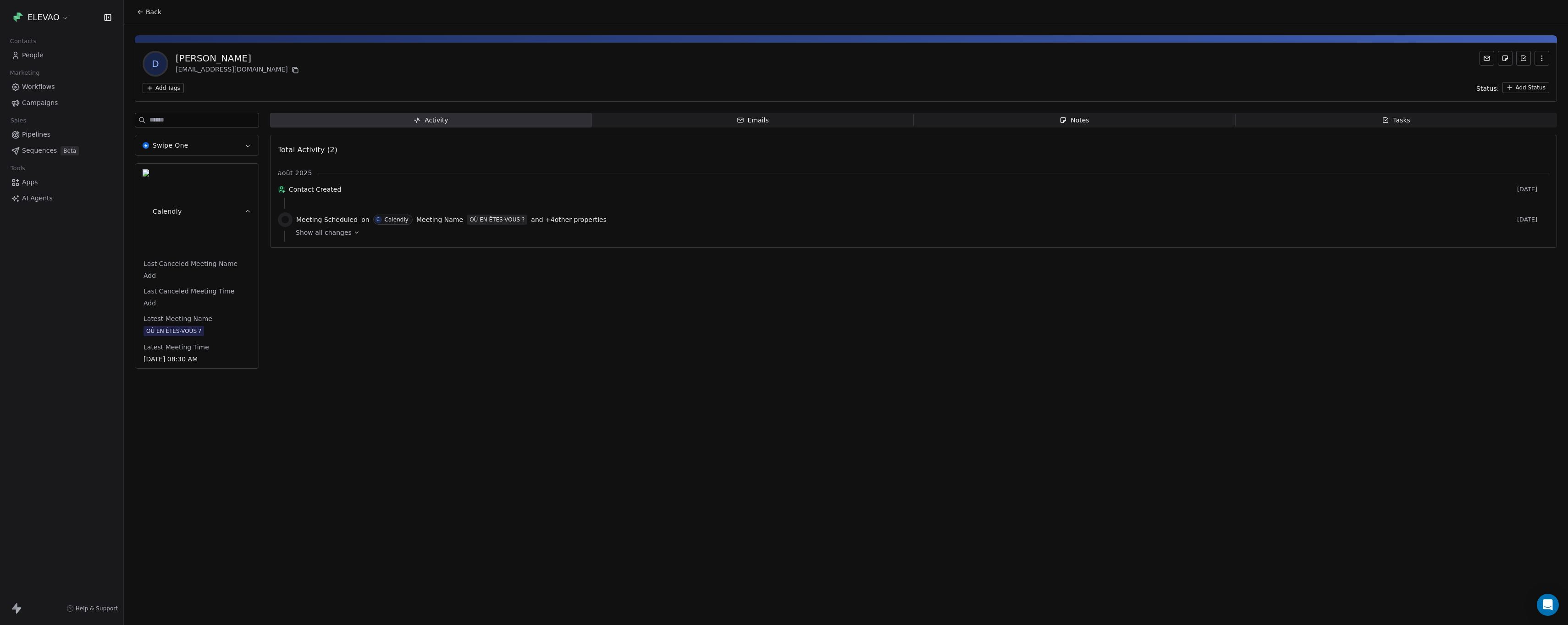
drag, startPoint x: 1470, startPoint y: 157, endPoint x: 1500, endPoint y: 184, distance: 40.4
click at [1484, 162] on div "Total Activity (2) août 2025 Contact Created [DATE] Meeting Scheduled on C Cale…" at bounding box center [914, 191] width 1271 height 101
click at [1542, 61] on icon "button" at bounding box center [1542, 58] width 7 height 7
click at [935, 84] on div "Add Tags Status: Add Status" at bounding box center [846, 87] width 1407 height 11
click at [157, 11] on span "Back" at bounding box center [154, 12] width 16 height 9
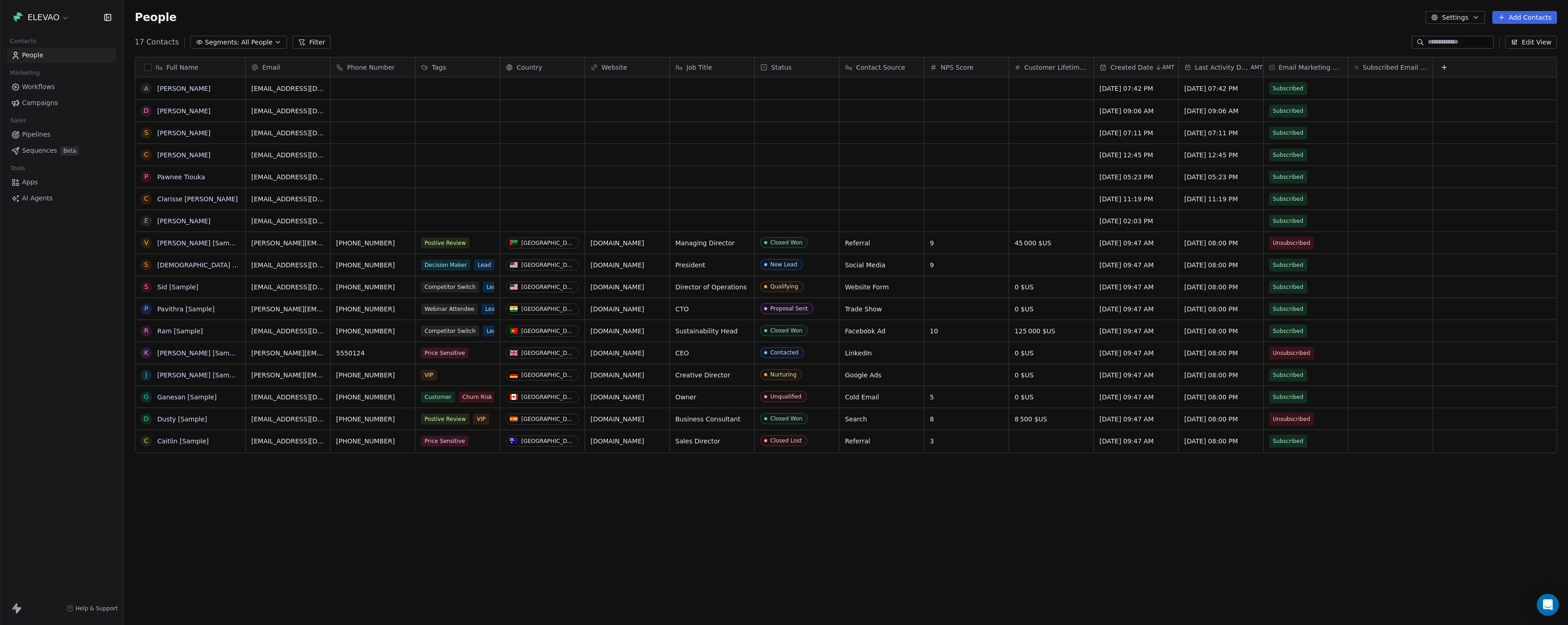
scroll to position [544, 1437]
click at [1443, 67] on icon at bounding box center [1444, 67] width 4 height 0
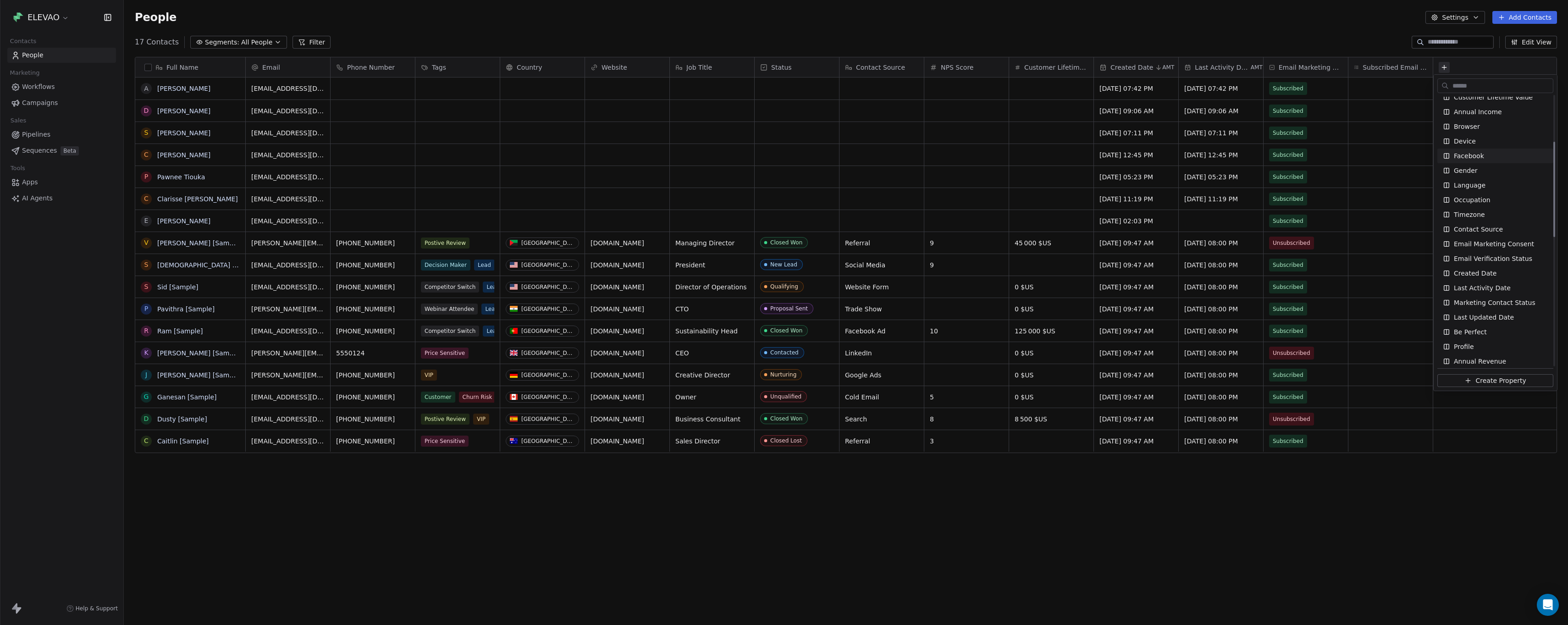
scroll to position [302, 0]
click at [1470, 242] on span "Profile" at bounding box center [1464, 242] width 20 height 9
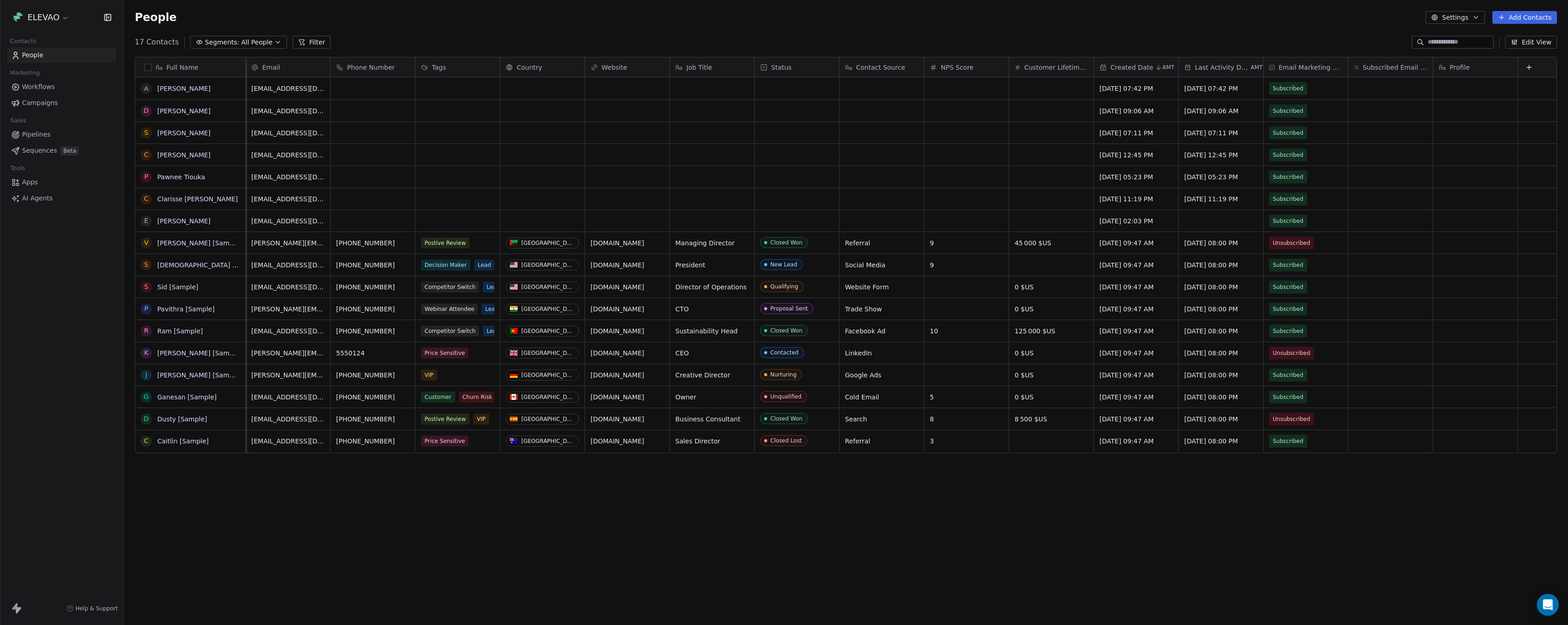
scroll to position [0, 8]
click at [172, 110] on link "[PERSON_NAME]" at bounding box center [183, 111] width 53 height 7
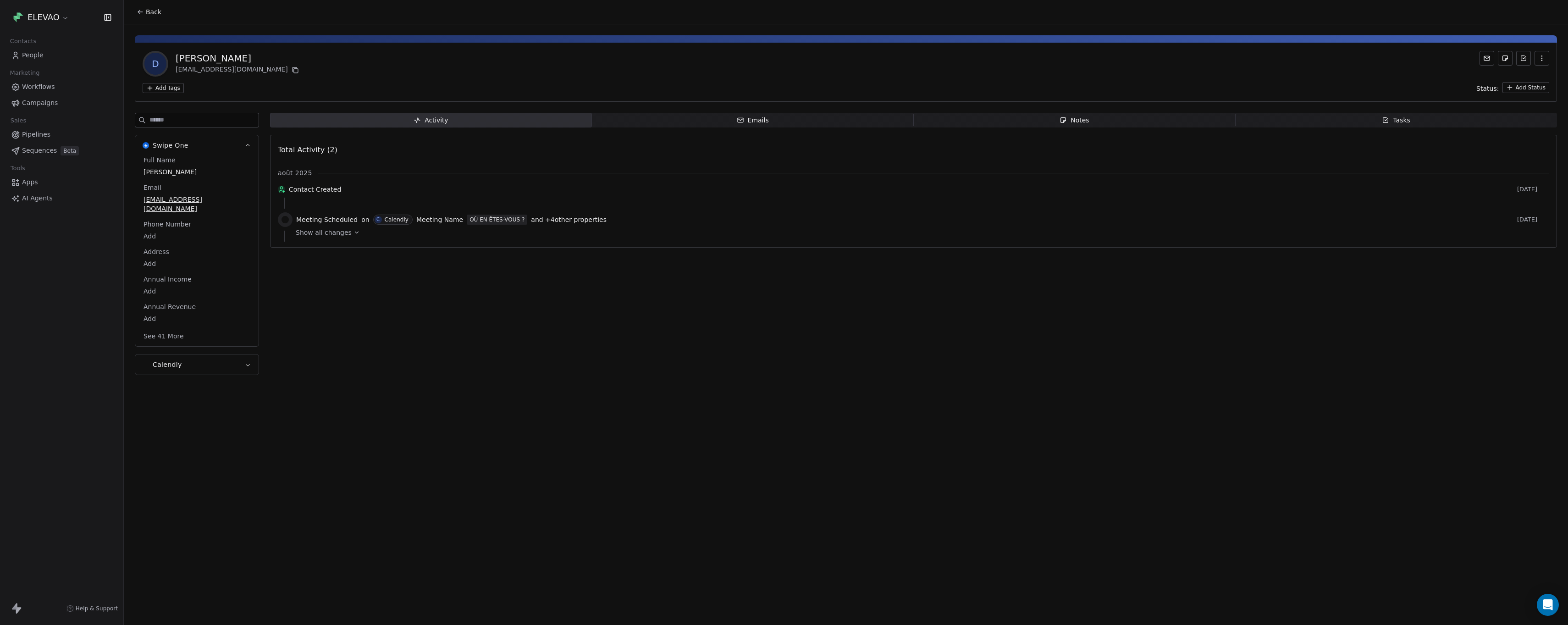
click at [198, 355] on button "Calendly" at bounding box center [196, 365] width 123 height 20
click at [228, 157] on div "Swipe One Calendly Last Canceled Meeting Name Add Last Canceled Meeting Time Ad…" at bounding box center [197, 252] width 124 height 234
click at [227, 171] on button "Calendly" at bounding box center [196, 211] width 123 height 96
click at [227, 142] on button "Swipe One" at bounding box center [196, 145] width 123 height 20
click at [140, 8] on icon at bounding box center [140, 12] width 7 height 7
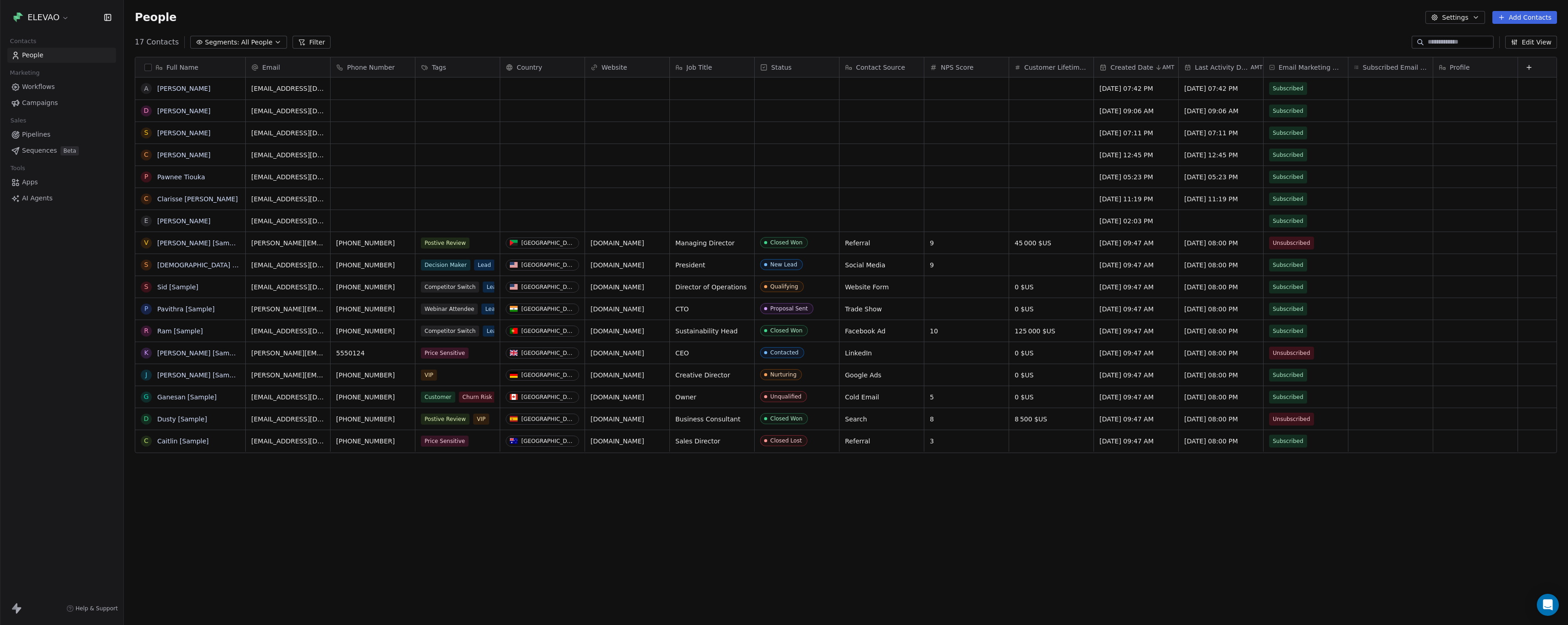
scroll to position [544, 1437]
click at [148, 111] on button "grid" at bounding box center [146, 111] width 7 height 7
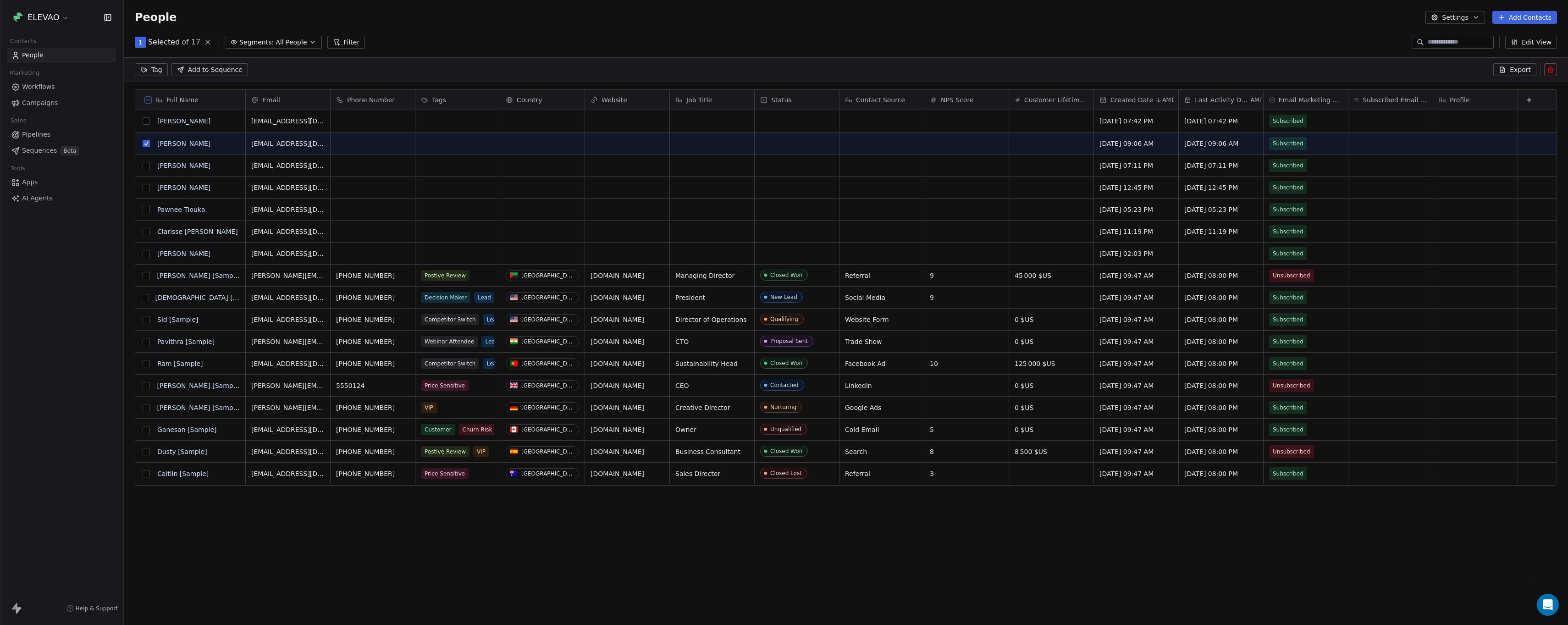
scroll to position [511, 1437]
click at [179, 143] on link "[PERSON_NAME]" at bounding box center [183, 143] width 53 height 7
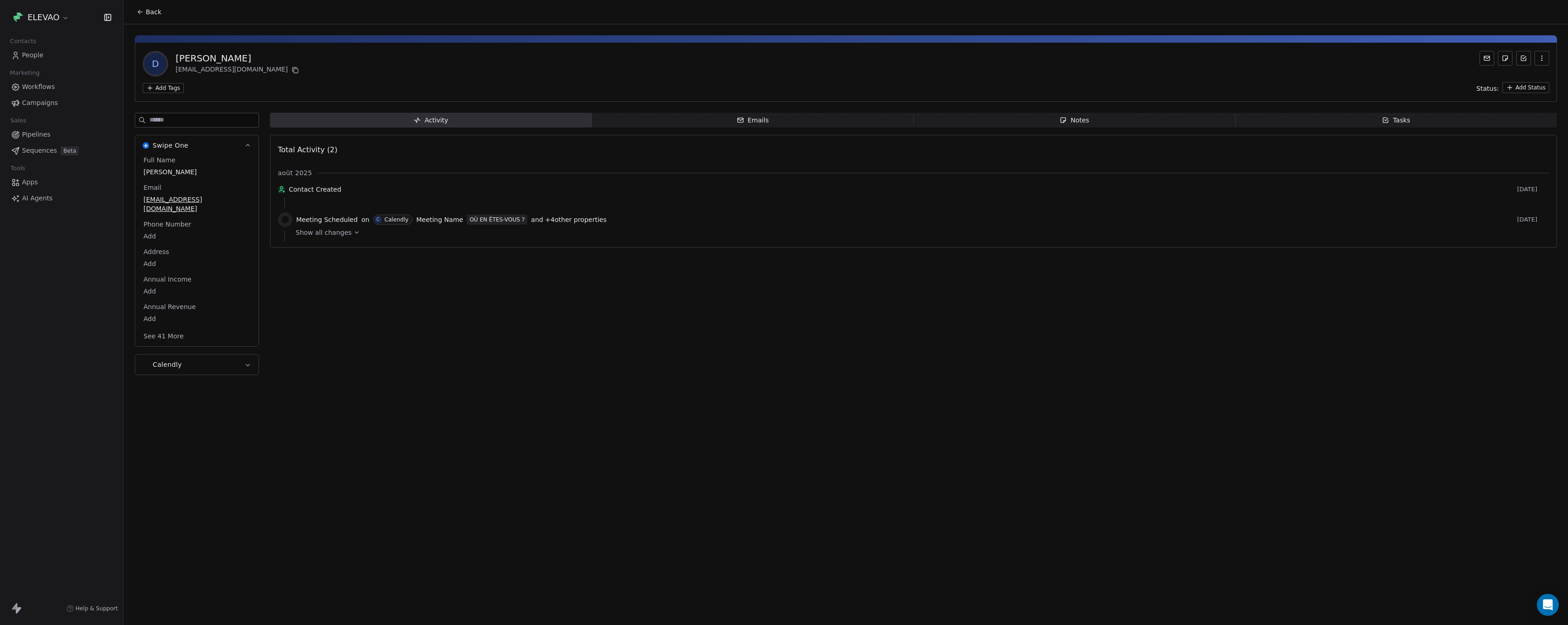
click at [446, 118] on div "Activity" at bounding box center [431, 120] width 35 height 10
click at [772, 118] on span "Emails Emails" at bounding box center [753, 120] width 322 height 15
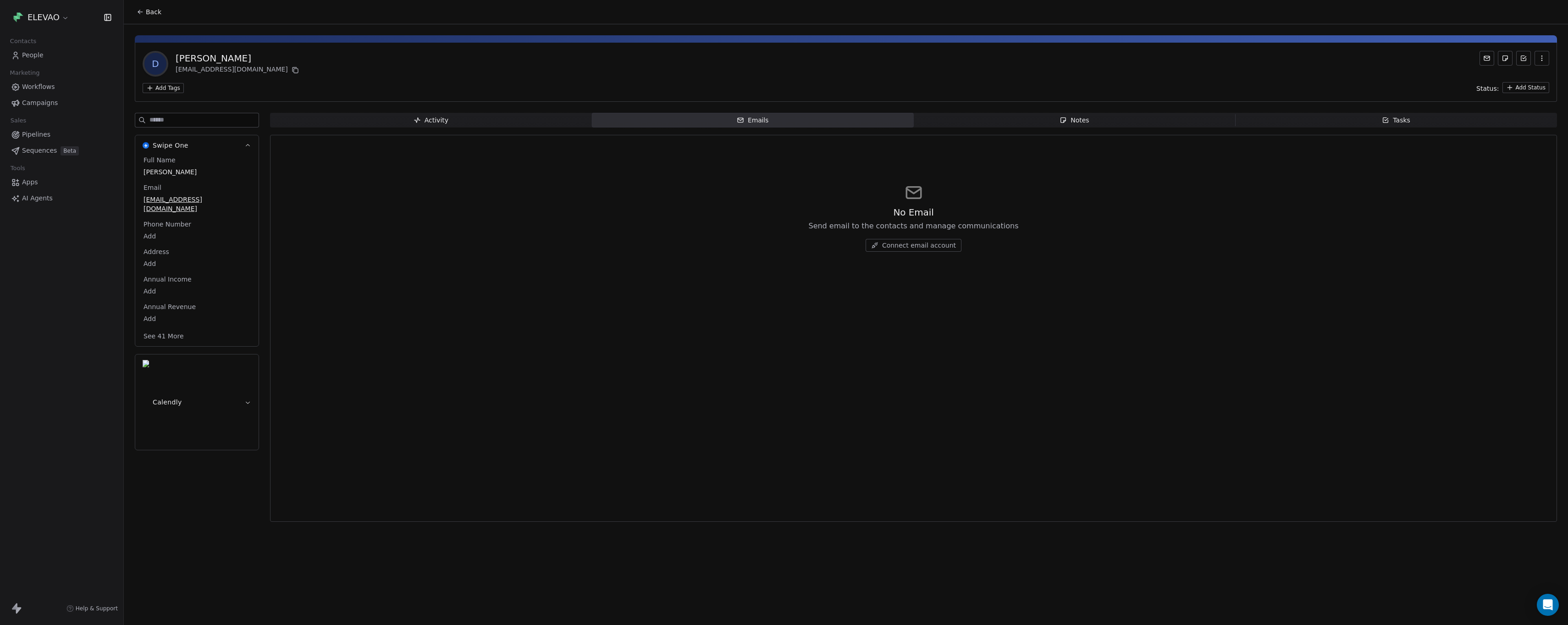
click at [404, 113] on span "Activity Activity" at bounding box center [431, 120] width 322 height 15
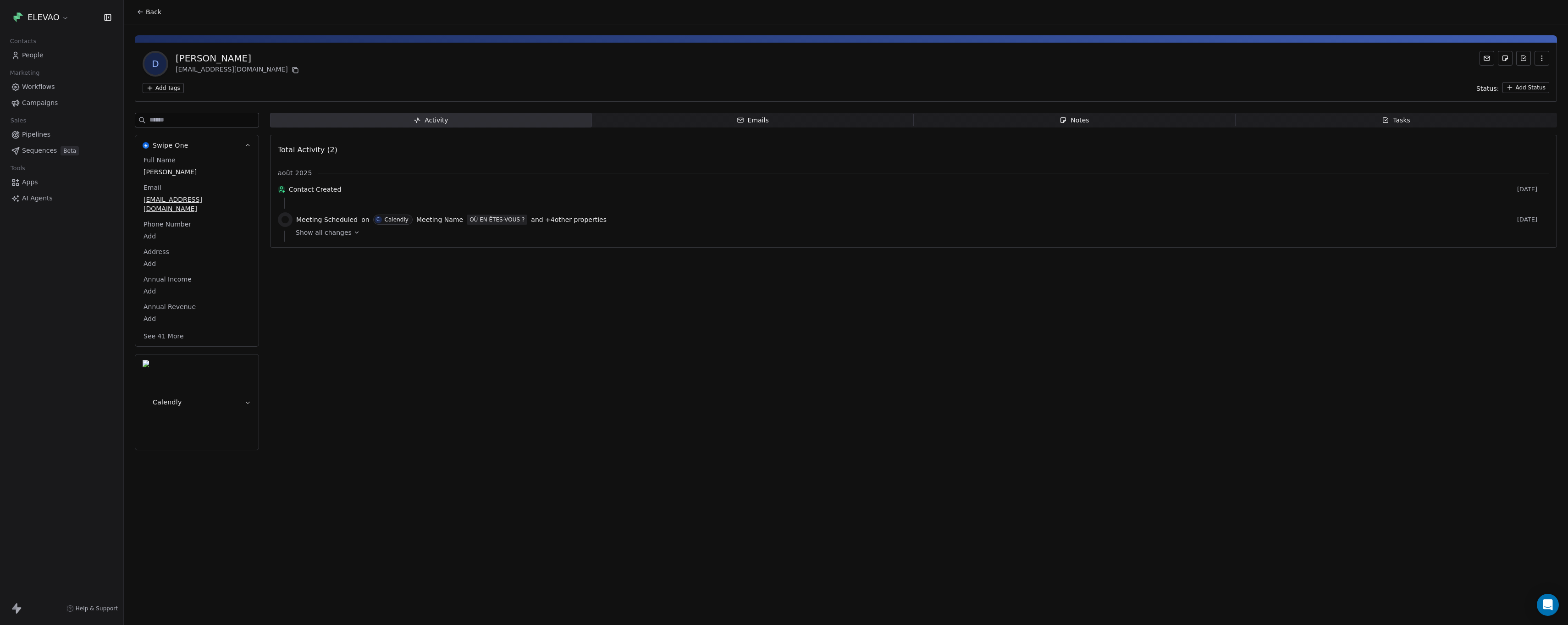
click at [196, 167] on div "[PERSON_NAME]" at bounding box center [196, 172] width 110 height 11
click at [230, 189] on div "Email [EMAIL_ADDRESS][DOMAIN_NAME]" at bounding box center [196, 200] width 110 height 31
click at [229, 200] on span "[EMAIL_ADDRESS][DOMAIN_NAME]" at bounding box center [197, 204] width 106 height 18
click at [209, 229] on body "ELEVAO Contacts People Marketing Workflows Campaigns Sales Pipelines Sequences …" at bounding box center [784, 312] width 1568 height 625
click at [320, 284] on html "ELEVAO Contacts People Marketing Workflows Campaigns Sales Pipelines Sequences …" at bounding box center [784, 312] width 1568 height 625
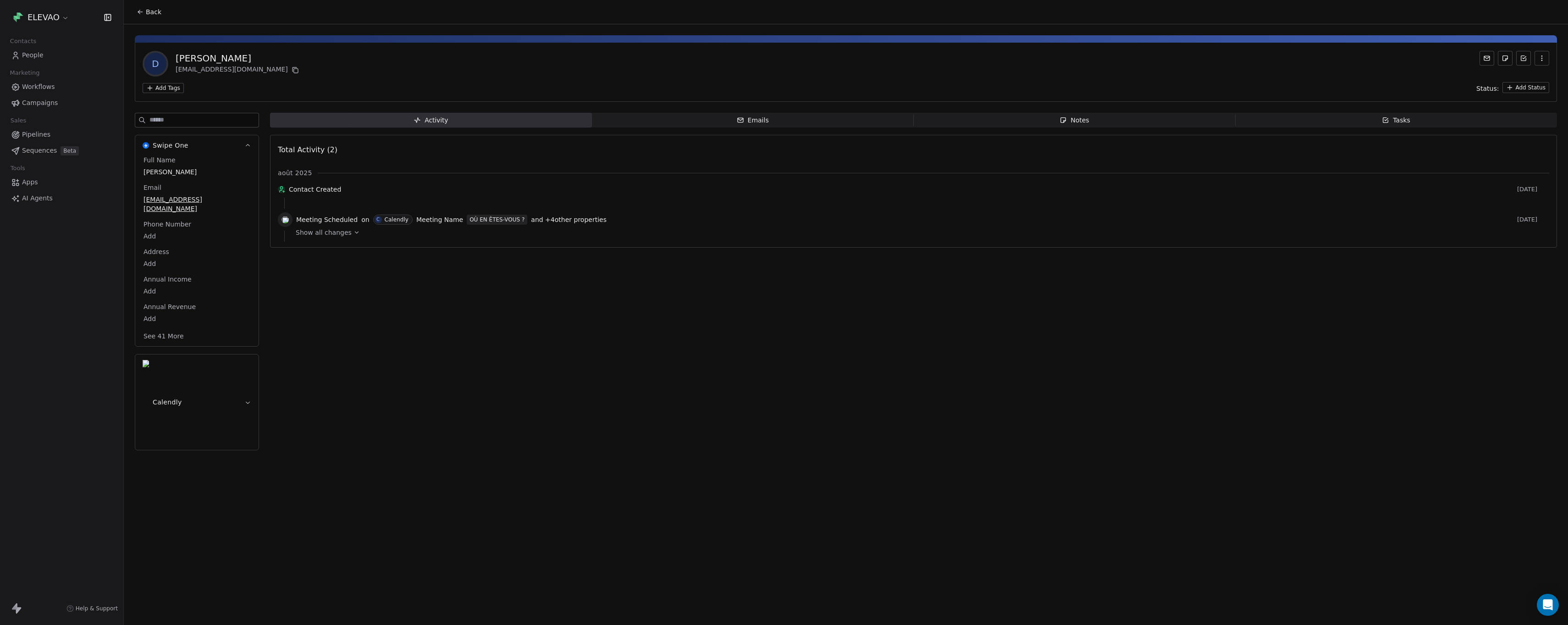
click at [202, 275] on div "Annual Income Add" at bounding box center [196, 286] width 110 height 22
click at [189, 302] on span "Annual Revenue" at bounding box center [169, 307] width 56 height 9
click at [178, 328] on button "See 41 More" at bounding box center [163, 336] width 51 height 17
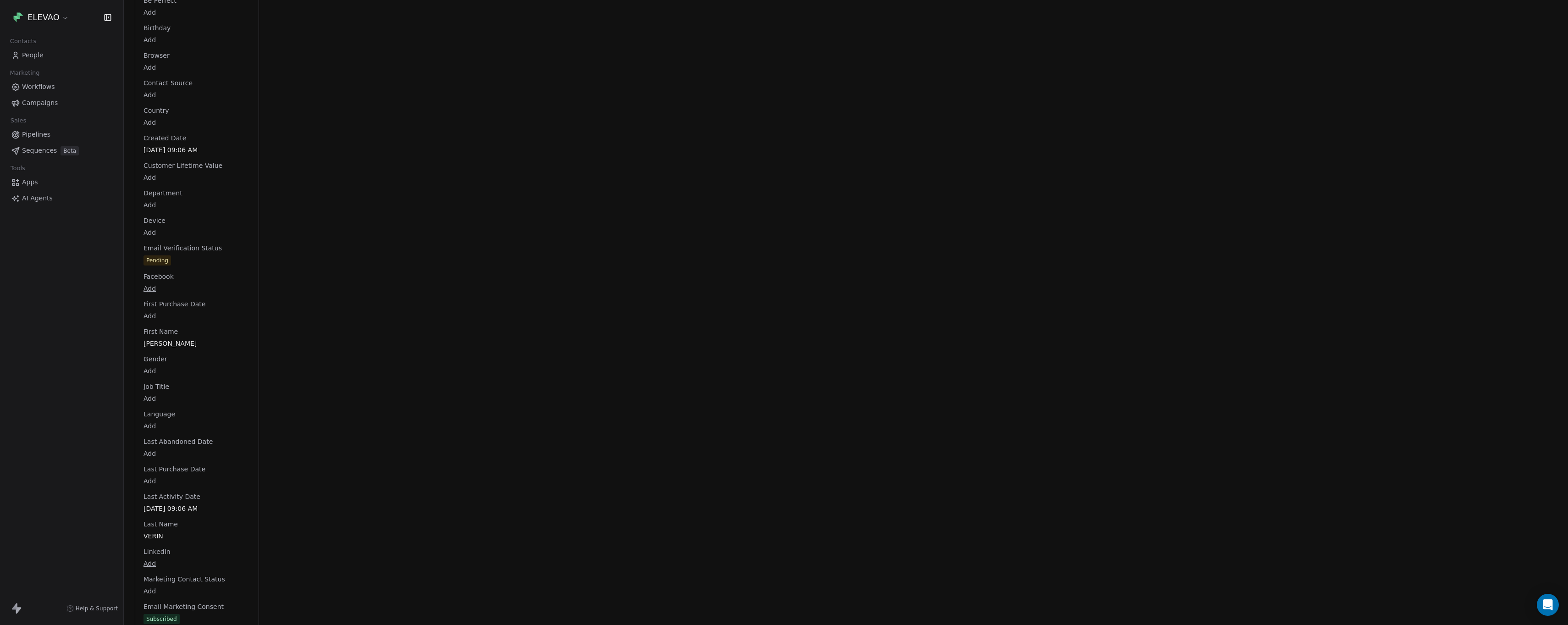
scroll to position [812, 0]
click at [157, 324] on body "ELEVAO Contacts People Marketing Workflows Campaigns Sales Pipelines Sequences …" at bounding box center [784, 312] width 1568 height 625
click at [370, 309] on html "ELEVAO Contacts People Marketing Workflows Campaigns Sales Pipelines Sequences …" at bounding box center [784, 312] width 1568 height 625
click at [178, 359] on span "Subscription Cancelled Date" at bounding box center [189, 364] width 94 height 9
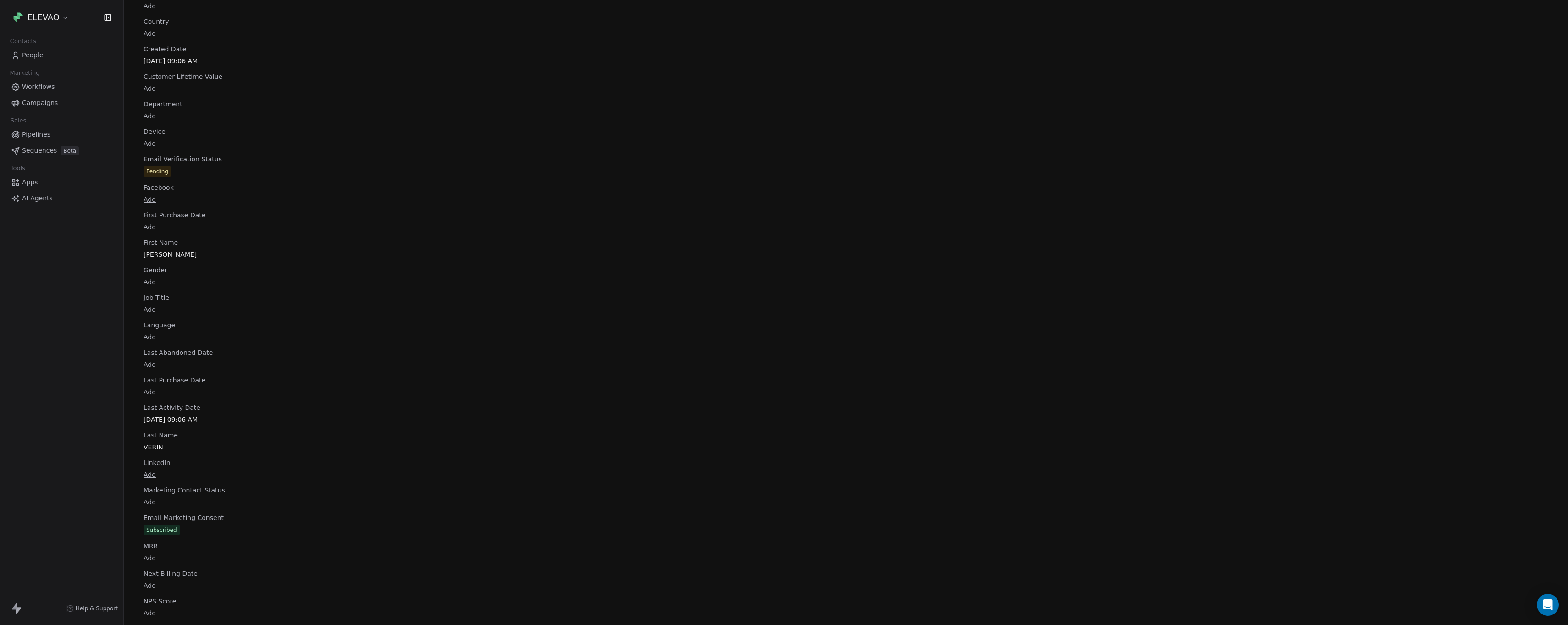
scroll to position [447, 0]
click at [26, 56] on span "People" at bounding box center [32, 55] width 21 height 10
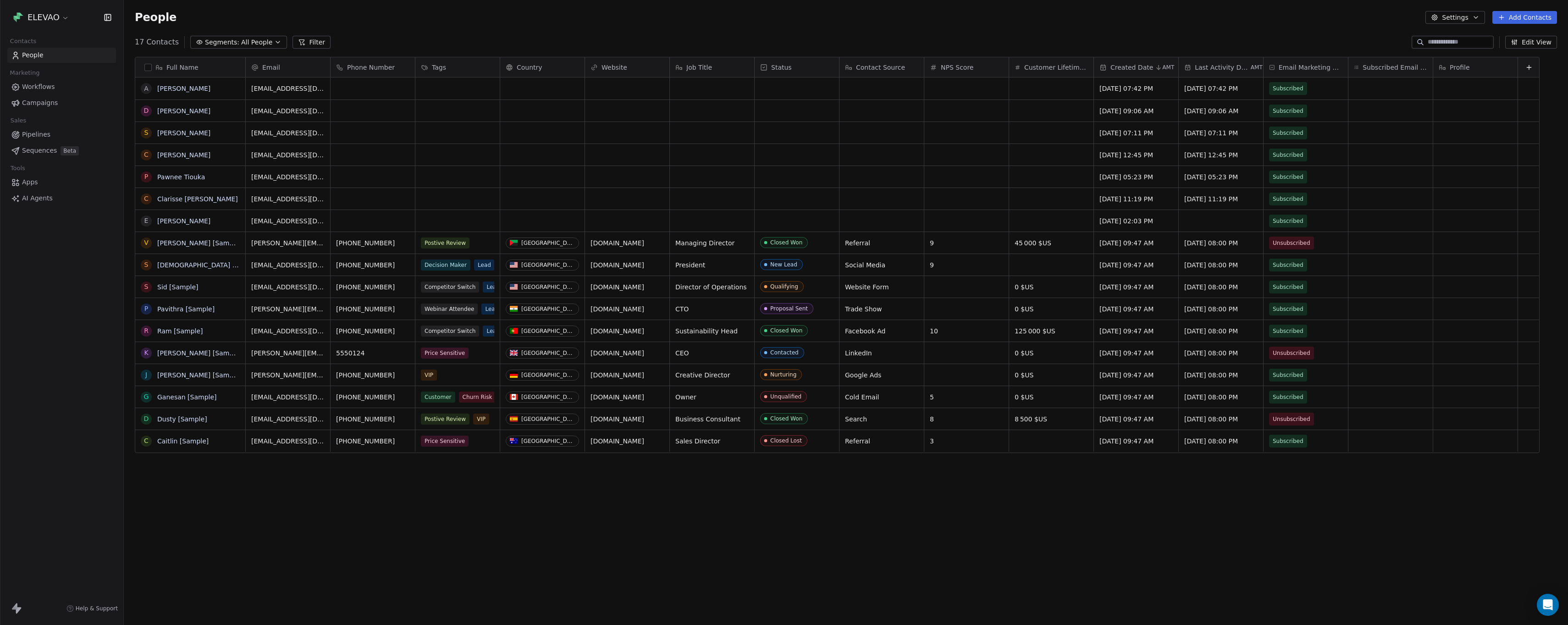
scroll to position [544, 1437]
click at [29, 134] on span "Pipelines" at bounding box center [36, 134] width 28 height 10
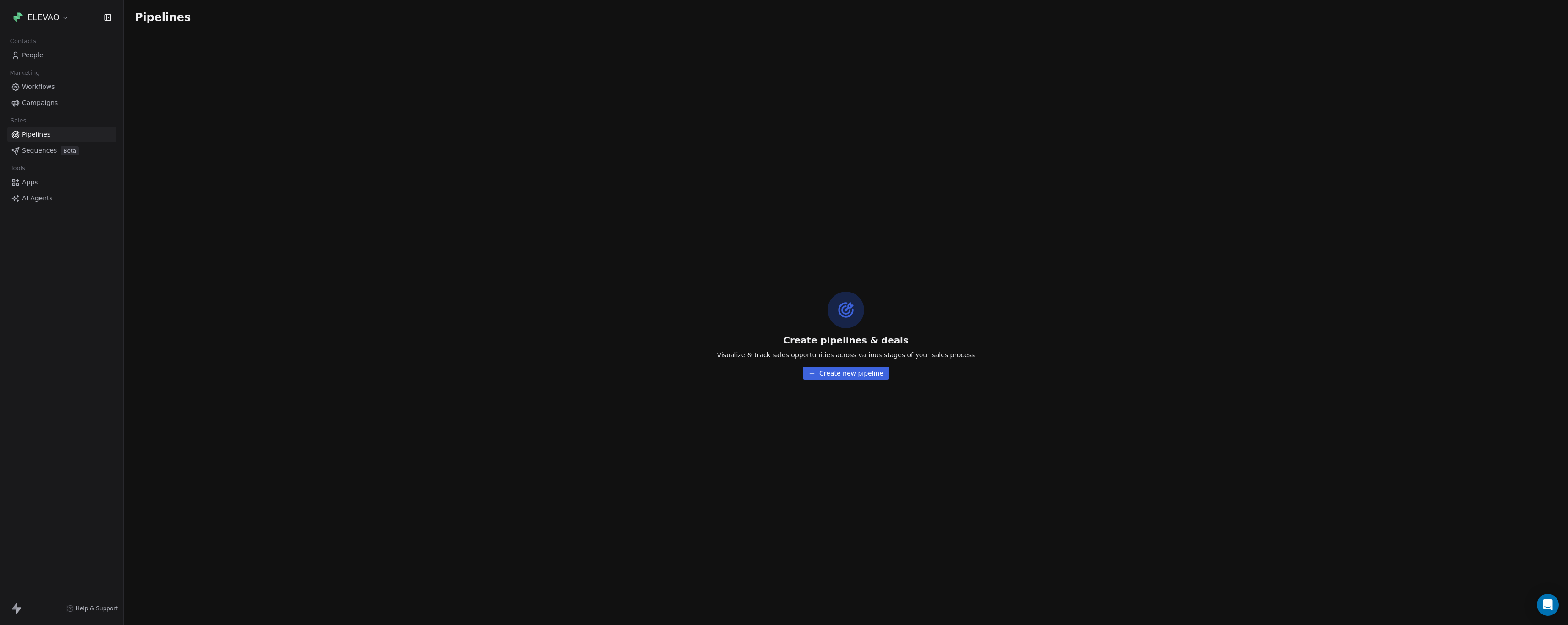
click at [50, 151] on span "Sequences" at bounding box center [39, 151] width 35 height 10
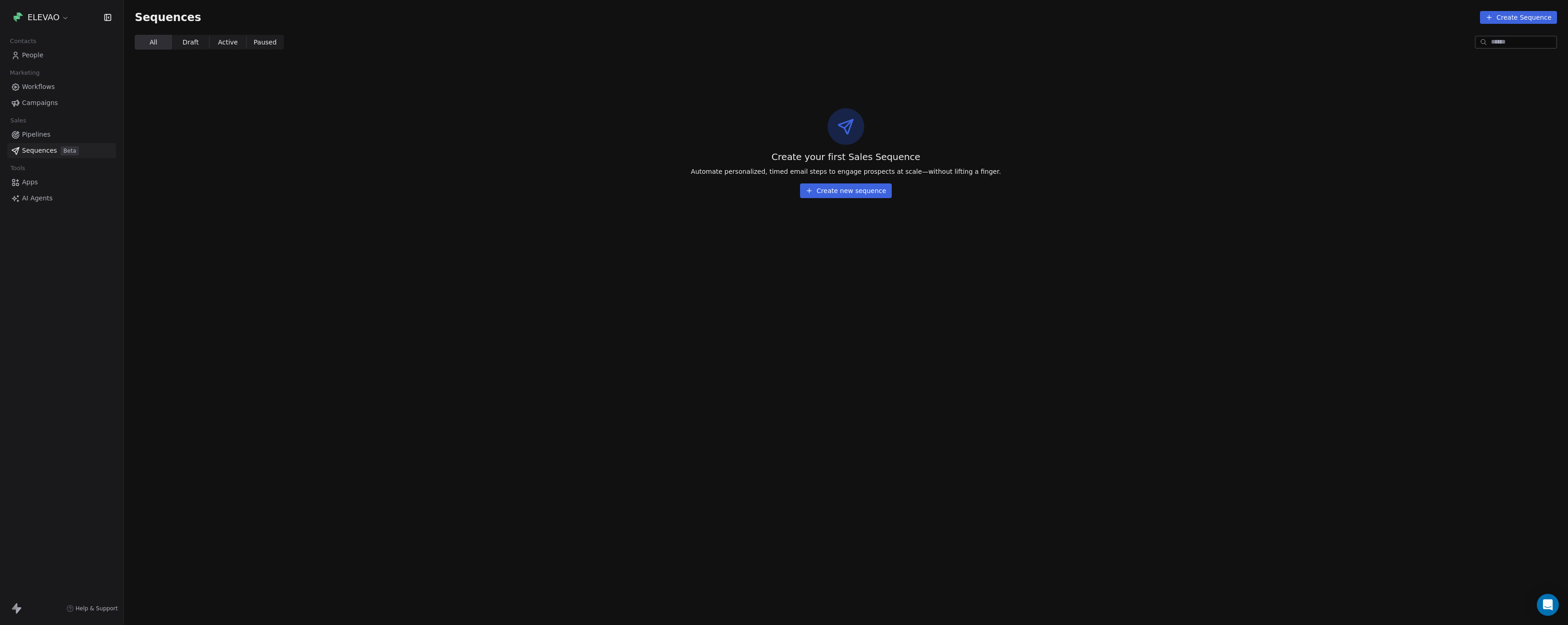
click at [41, 79] on span "Marketing" at bounding box center [25, 72] width 37 height 14
click at [39, 85] on span "Workflows" at bounding box center [38, 87] width 33 height 10
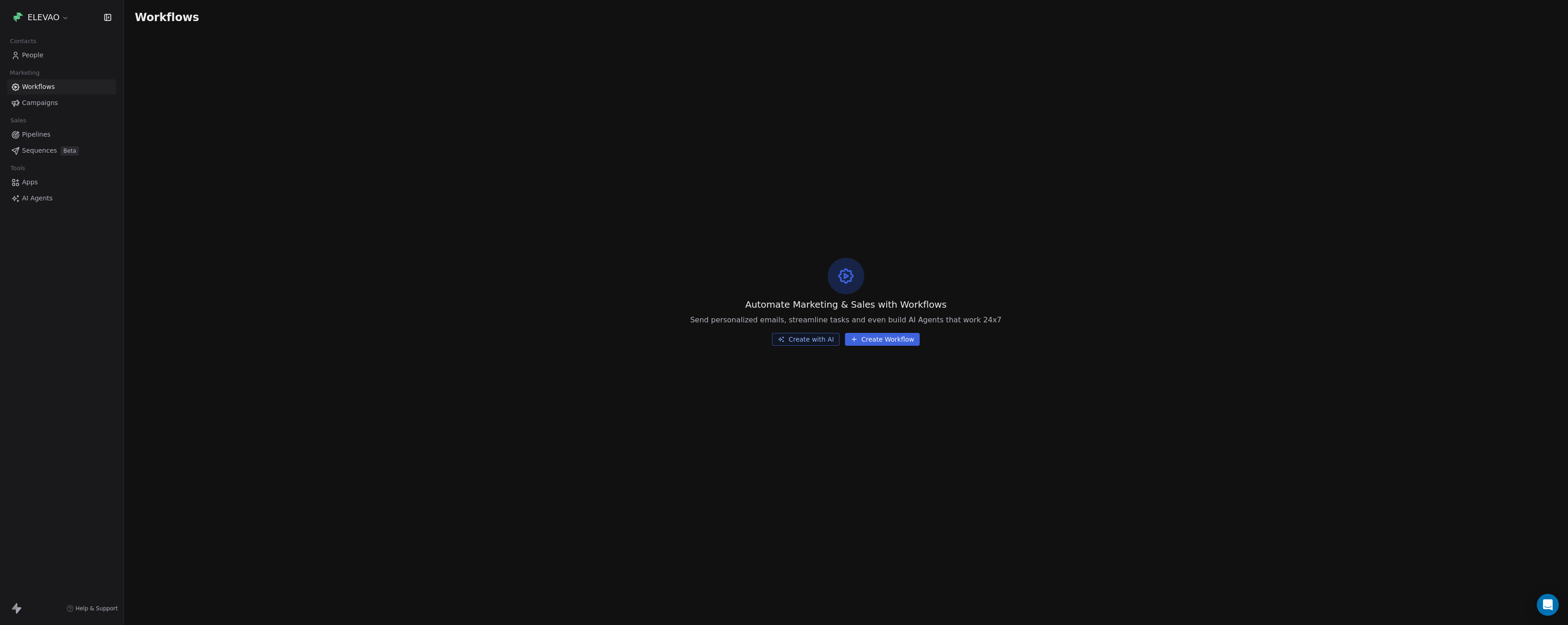
click at [39, 53] on span "People" at bounding box center [32, 55] width 21 height 10
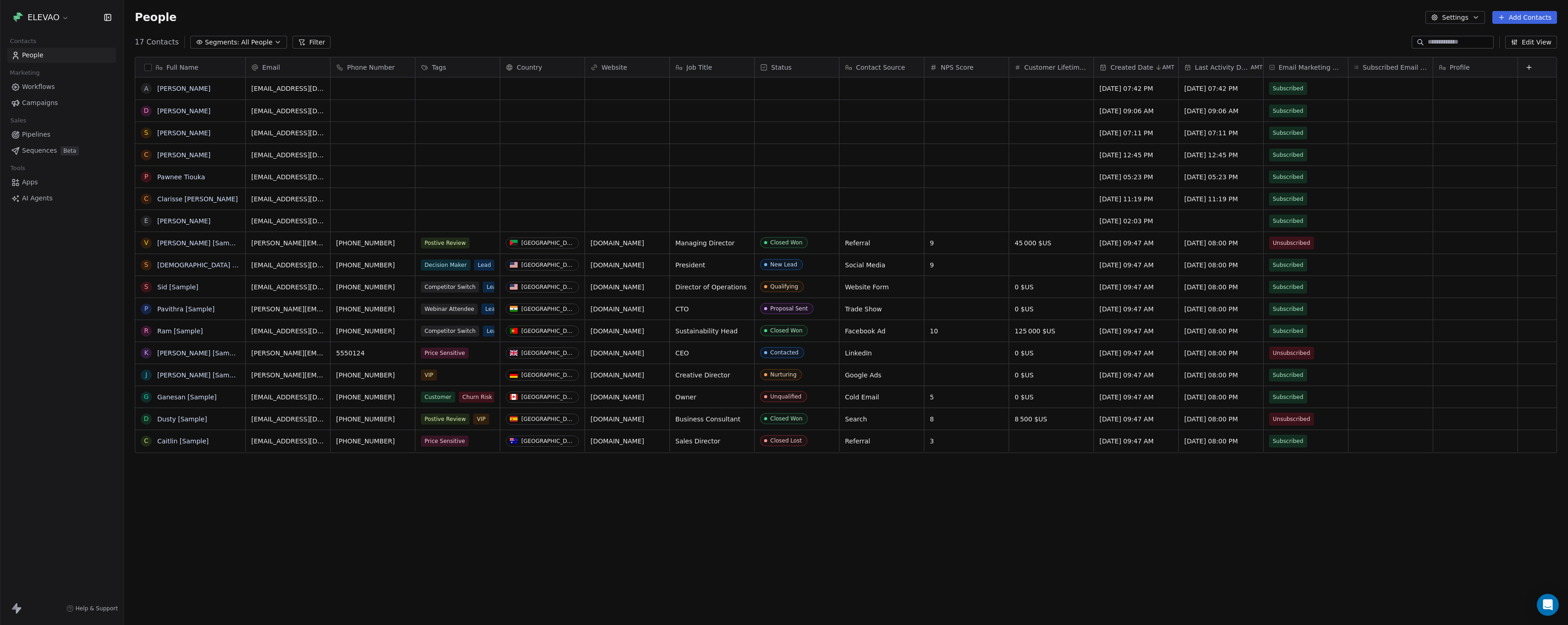
scroll to position [544, 1437]
